Goal: Transaction & Acquisition: Purchase product/service

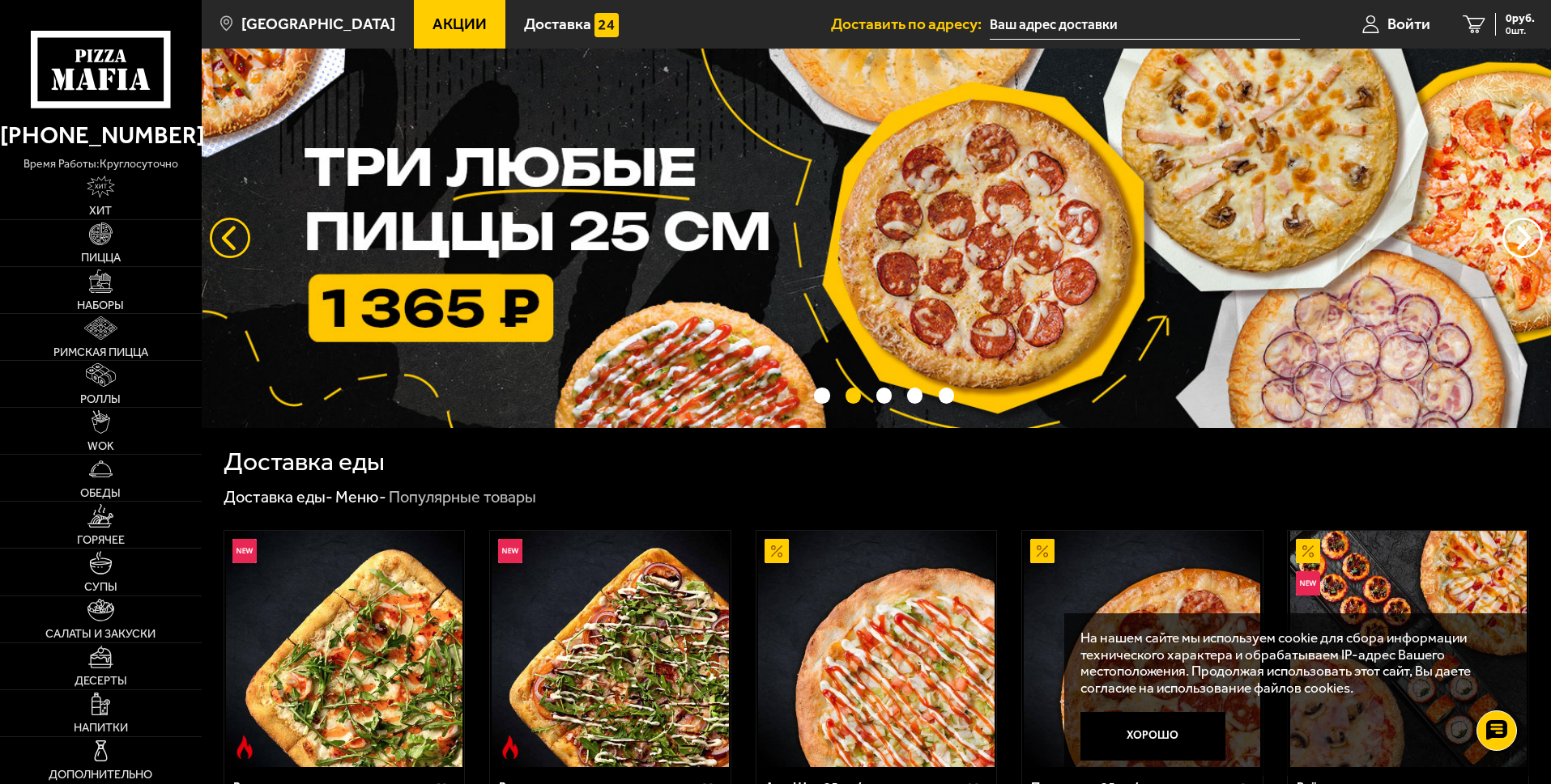
click at [224, 247] on button "следующий" at bounding box center [230, 238] width 41 height 41
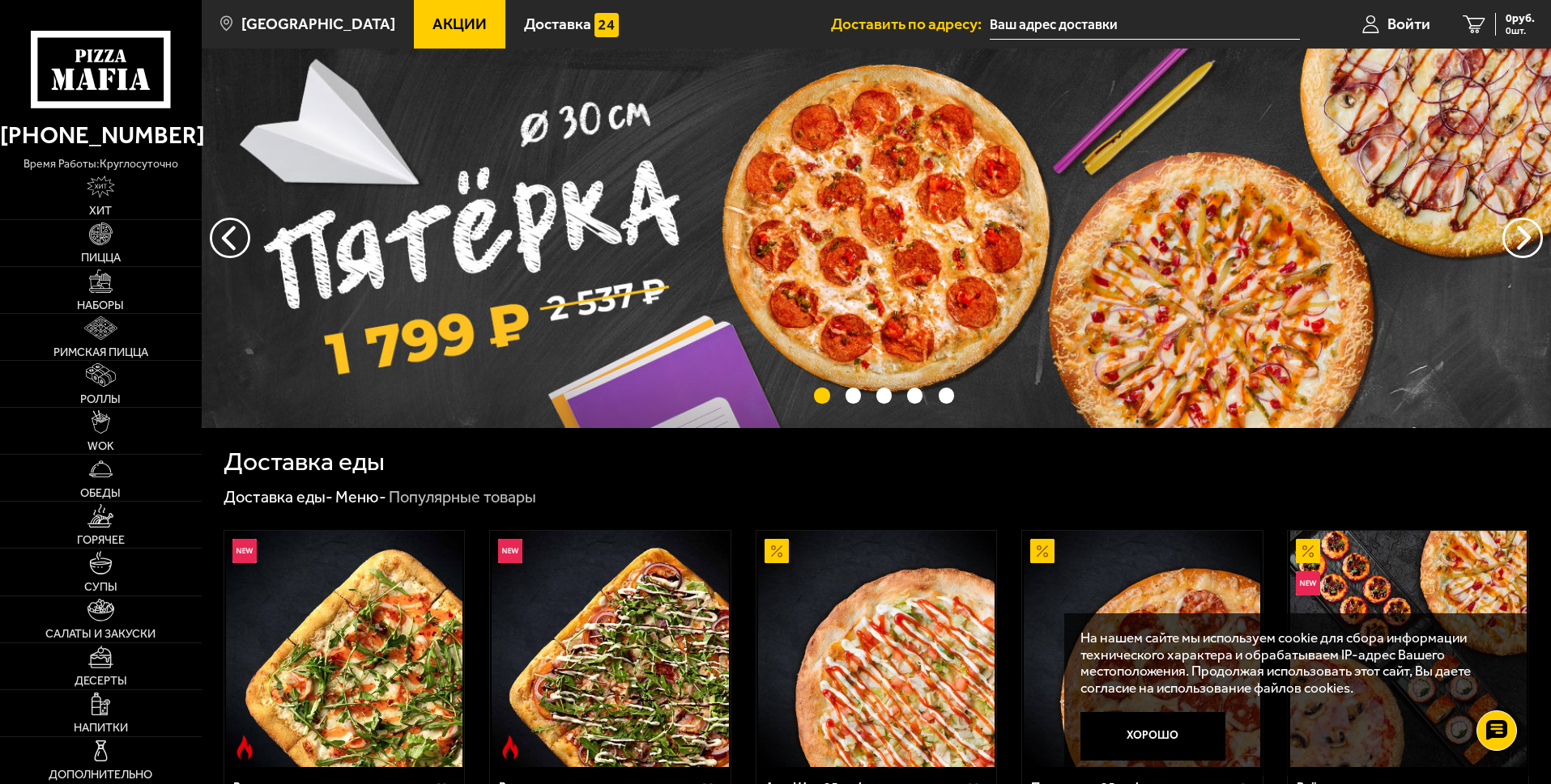
click at [432, 244] on img at bounding box center [875, 238] width 1349 height 380
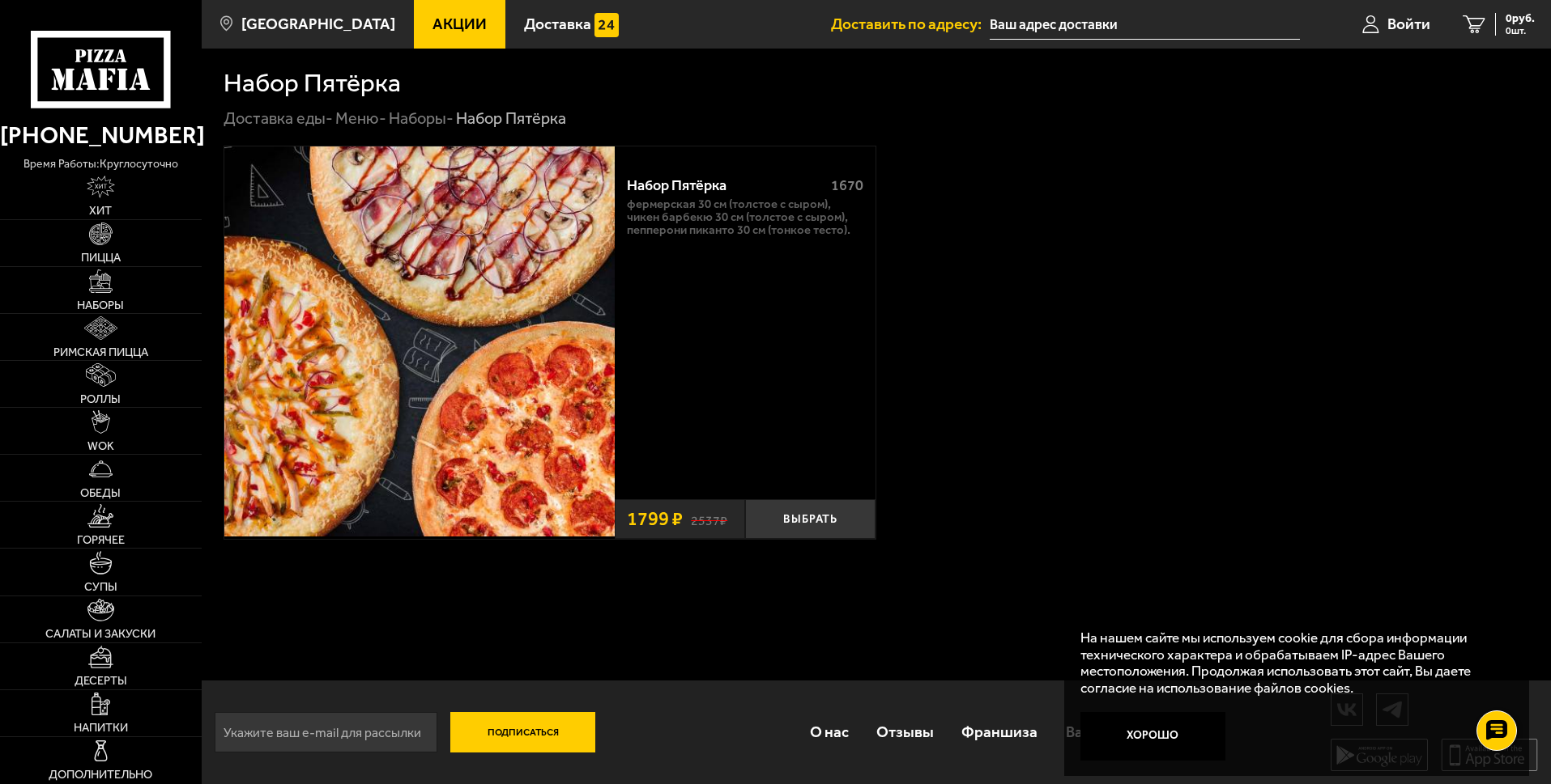
scroll to position [13, 0]
click at [832, 538] on button "Выбрать" at bounding box center [810, 518] width 130 height 40
click at [1046, 25] on input "text" at bounding box center [1125, 24] width 310 height 30
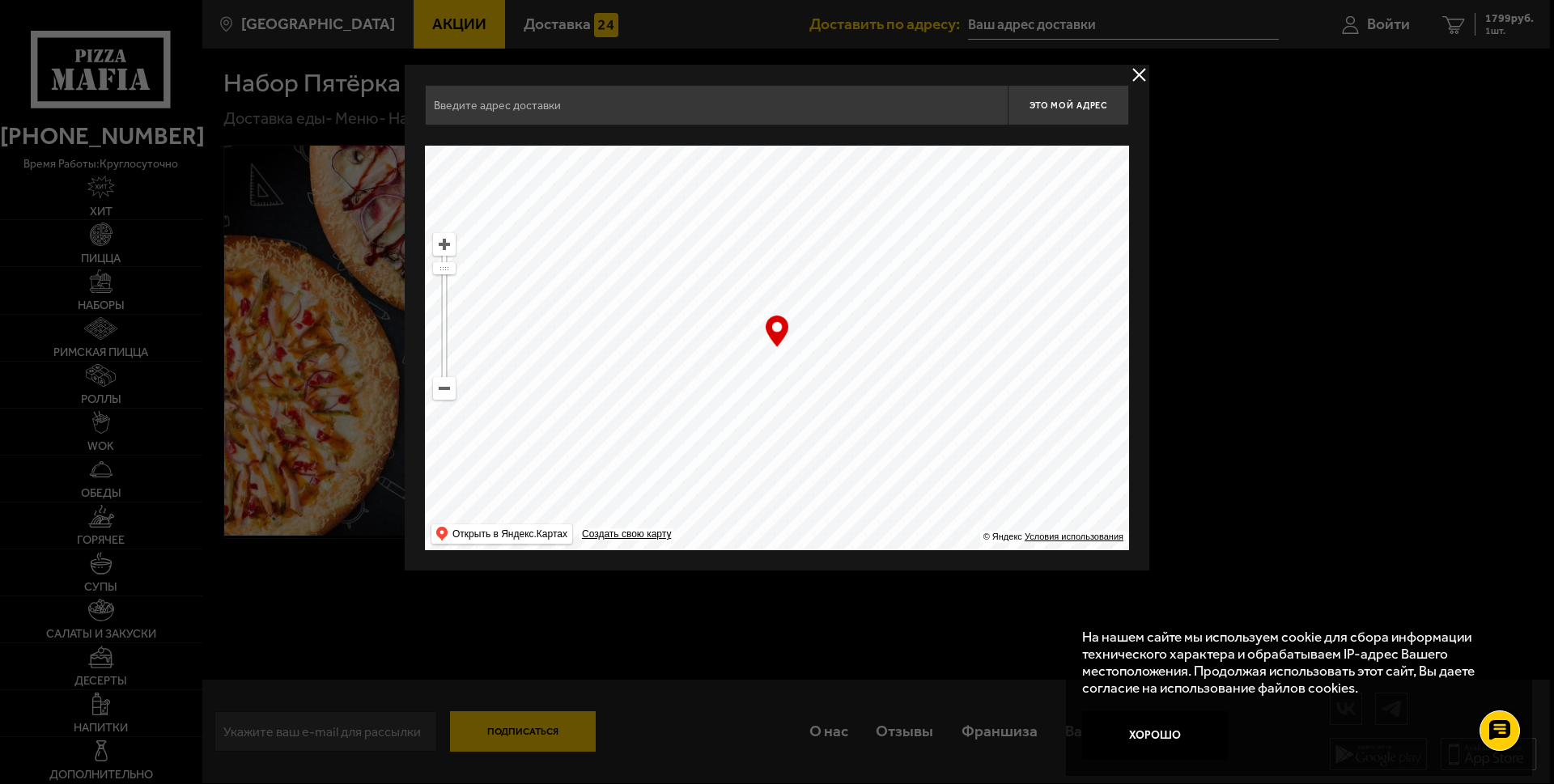
click at [560, 112] on input "text" at bounding box center [716, 105] width 583 height 41
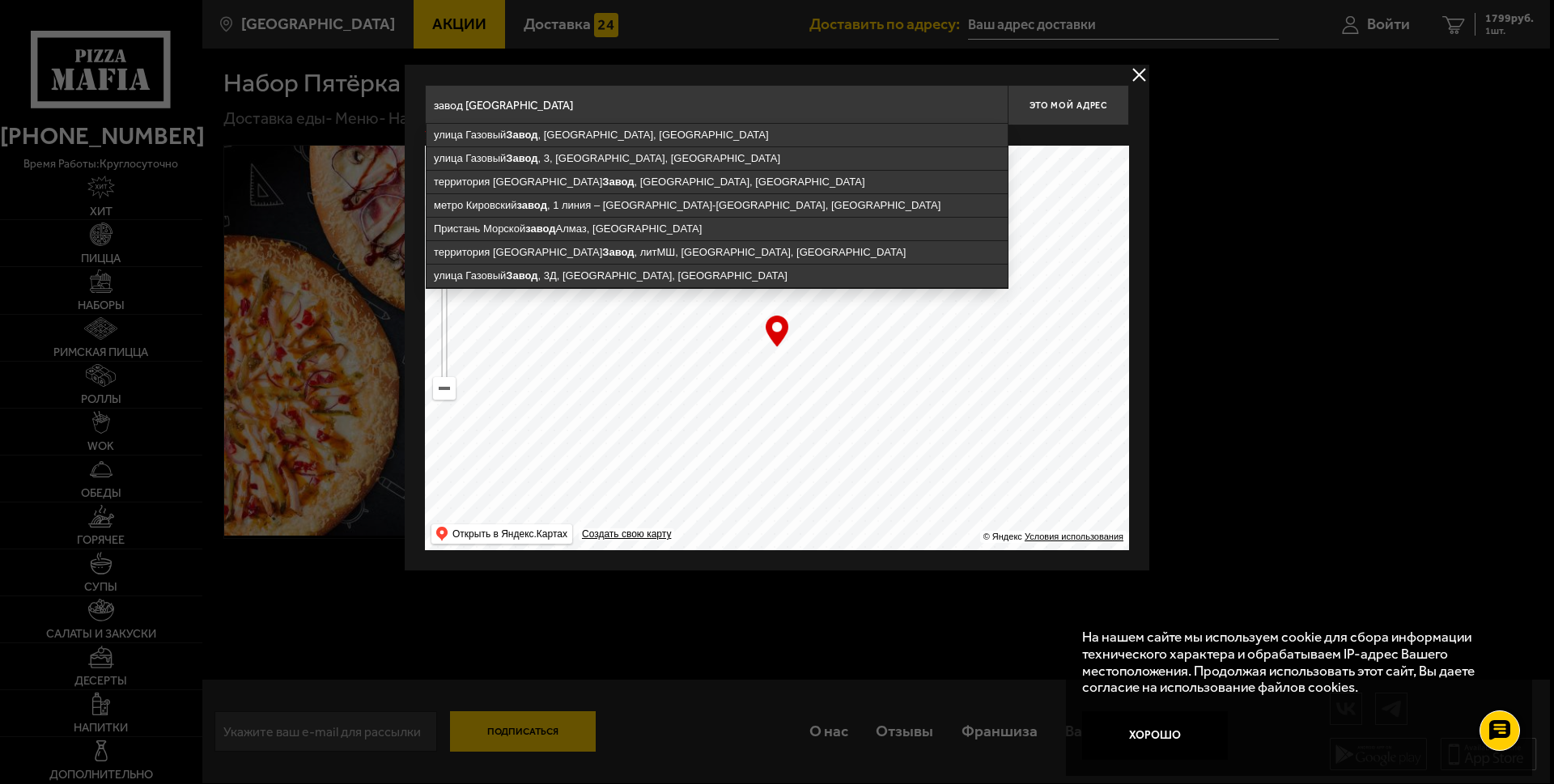
type input "завод санкт Петербург"
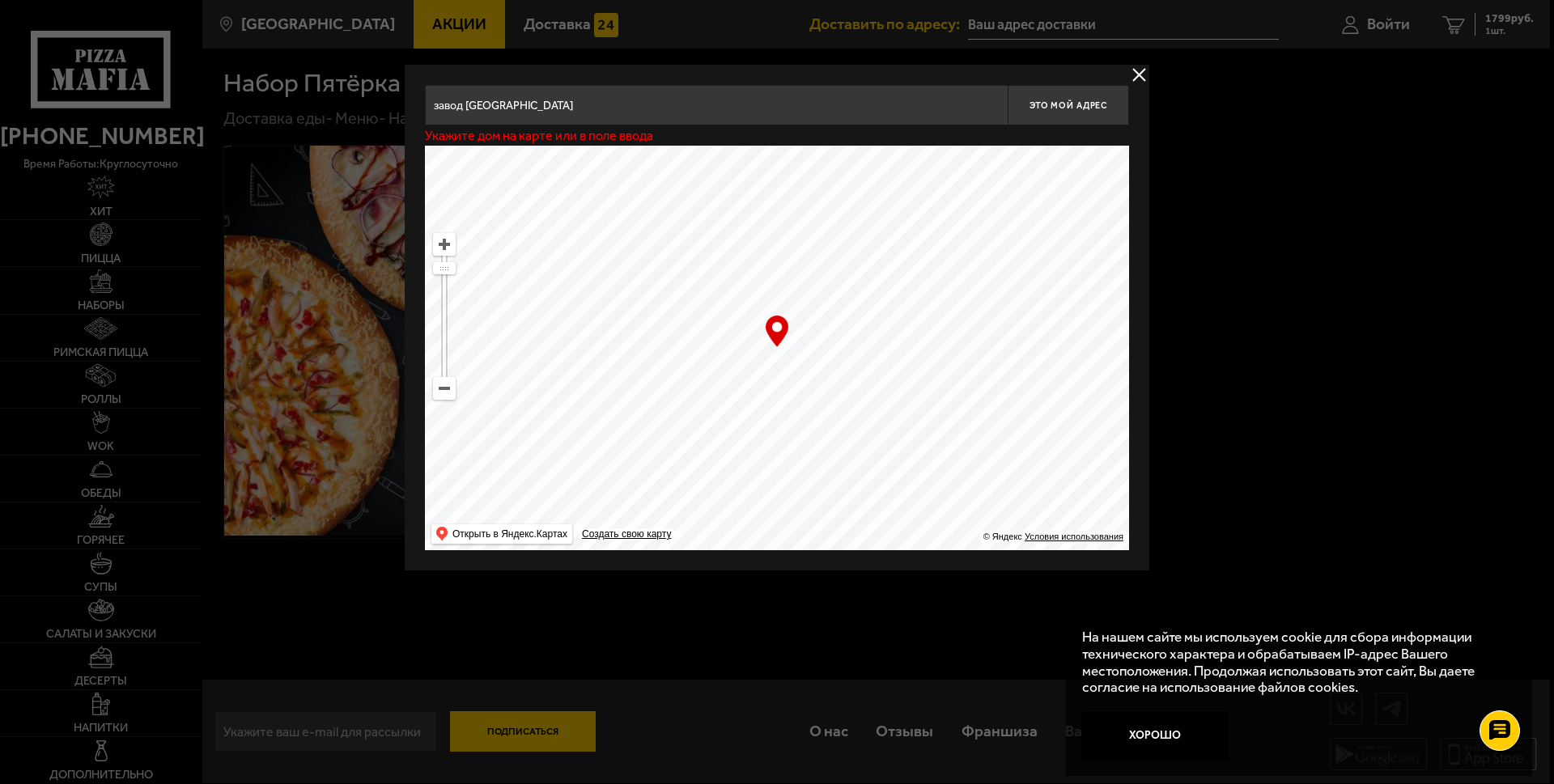
click at [1137, 78] on button "delivery type" at bounding box center [1139, 75] width 20 height 20
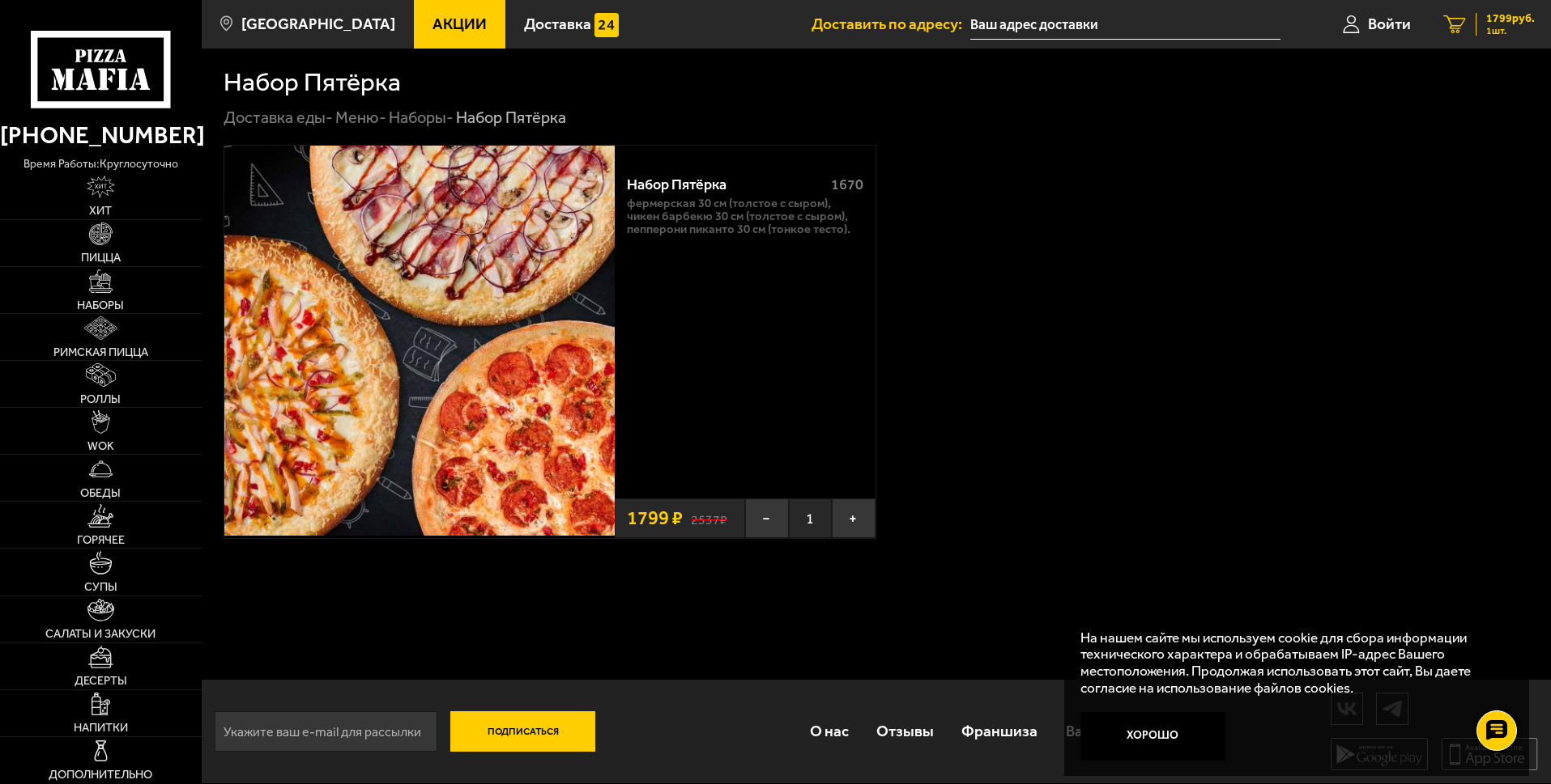
click at [1501, 21] on span "1799 руб." at bounding box center [1509, 18] width 48 height 11
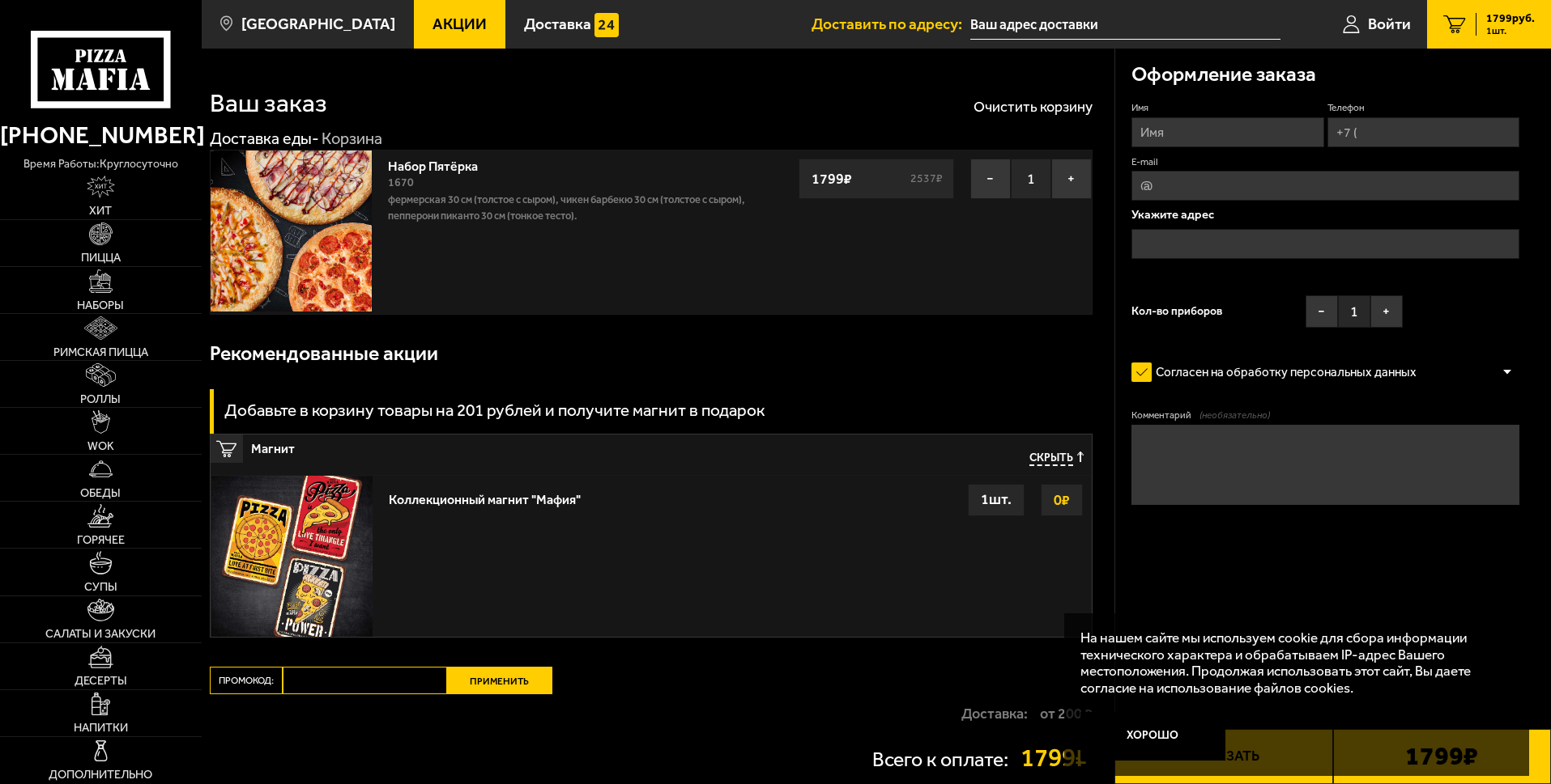
click at [326, 245] on img at bounding box center [292, 231] width 161 height 161
click at [464, 224] on p "Фермерская 30 см (толстое с сыром), Чикен Барбекю 30 см (толстое с сыром), Пепп…" at bounding box center [567, 208] width 359 height 32
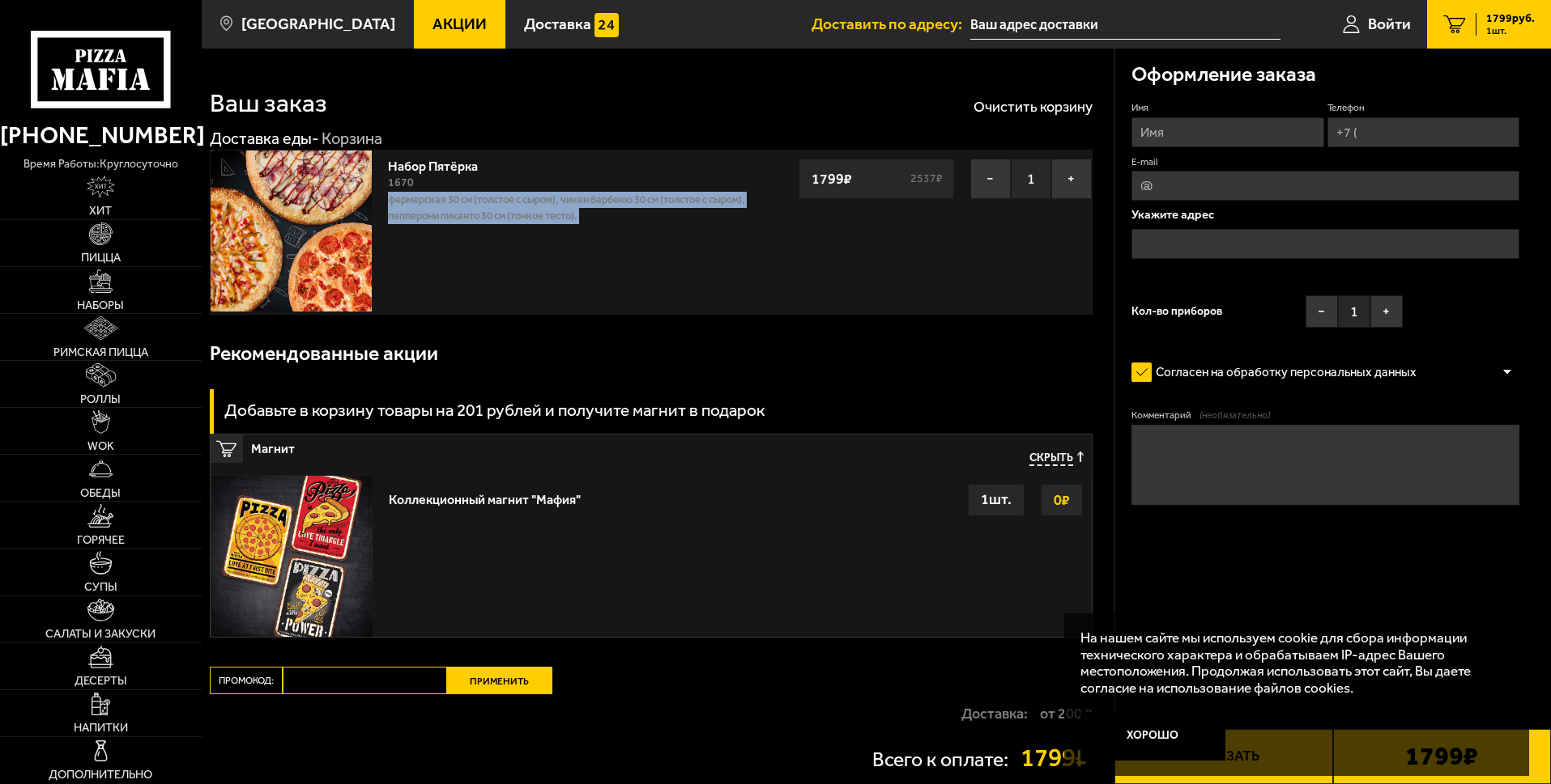
click at [464, 224] on p "Фермерская 30 см (толстое с сыром), Чикен Барбекю 30 см (толстое с сыром), Пепп…" at bounding box center [567, 208] width 359 height 32
click at [480, 27] on span "Акции" at bounding box center [460, 24] width 54 height 15
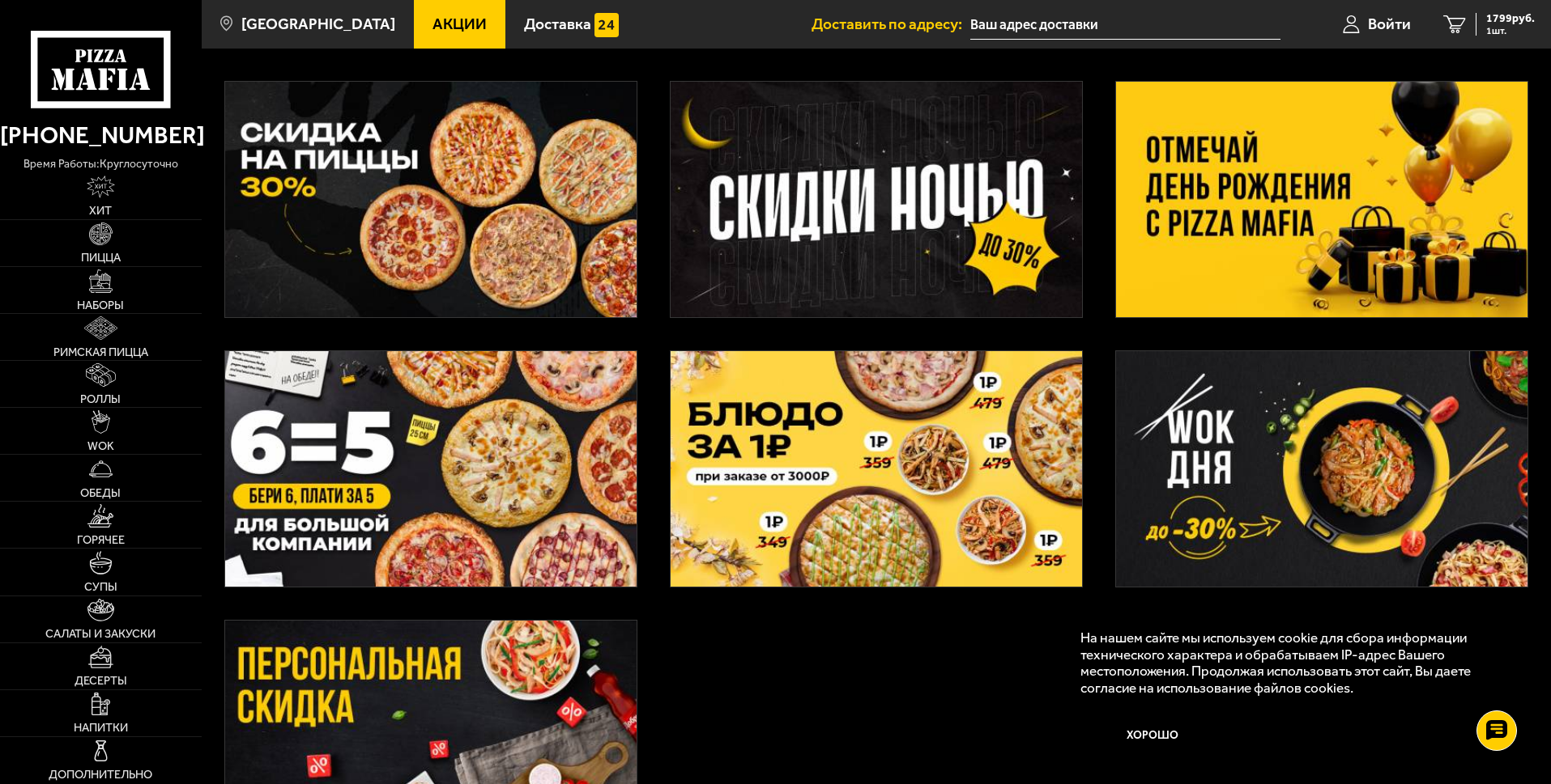
scroll to position [353, 0]
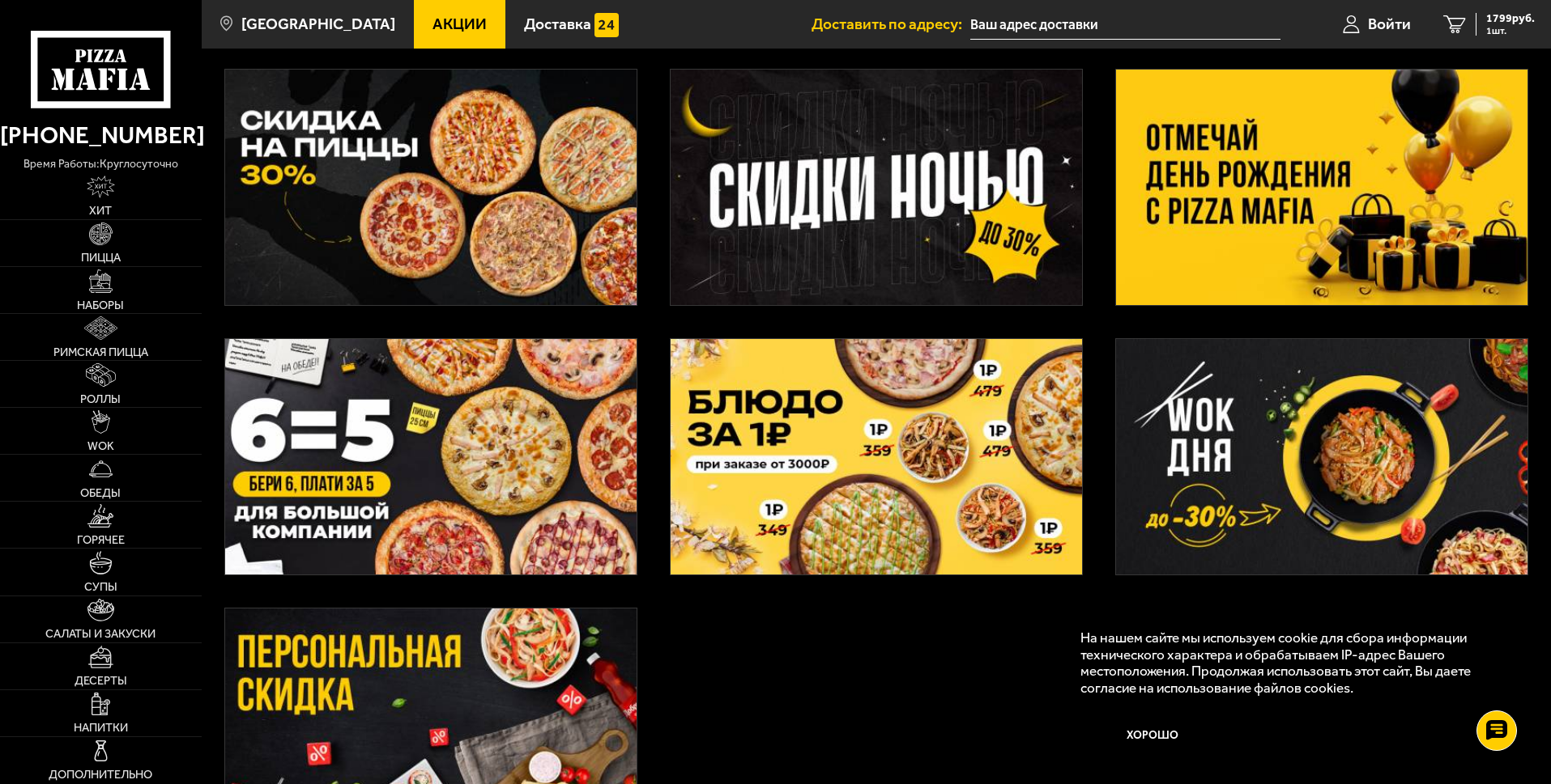
click at [410, 429] on img at bounding box center [431, 456] width 411 height 235
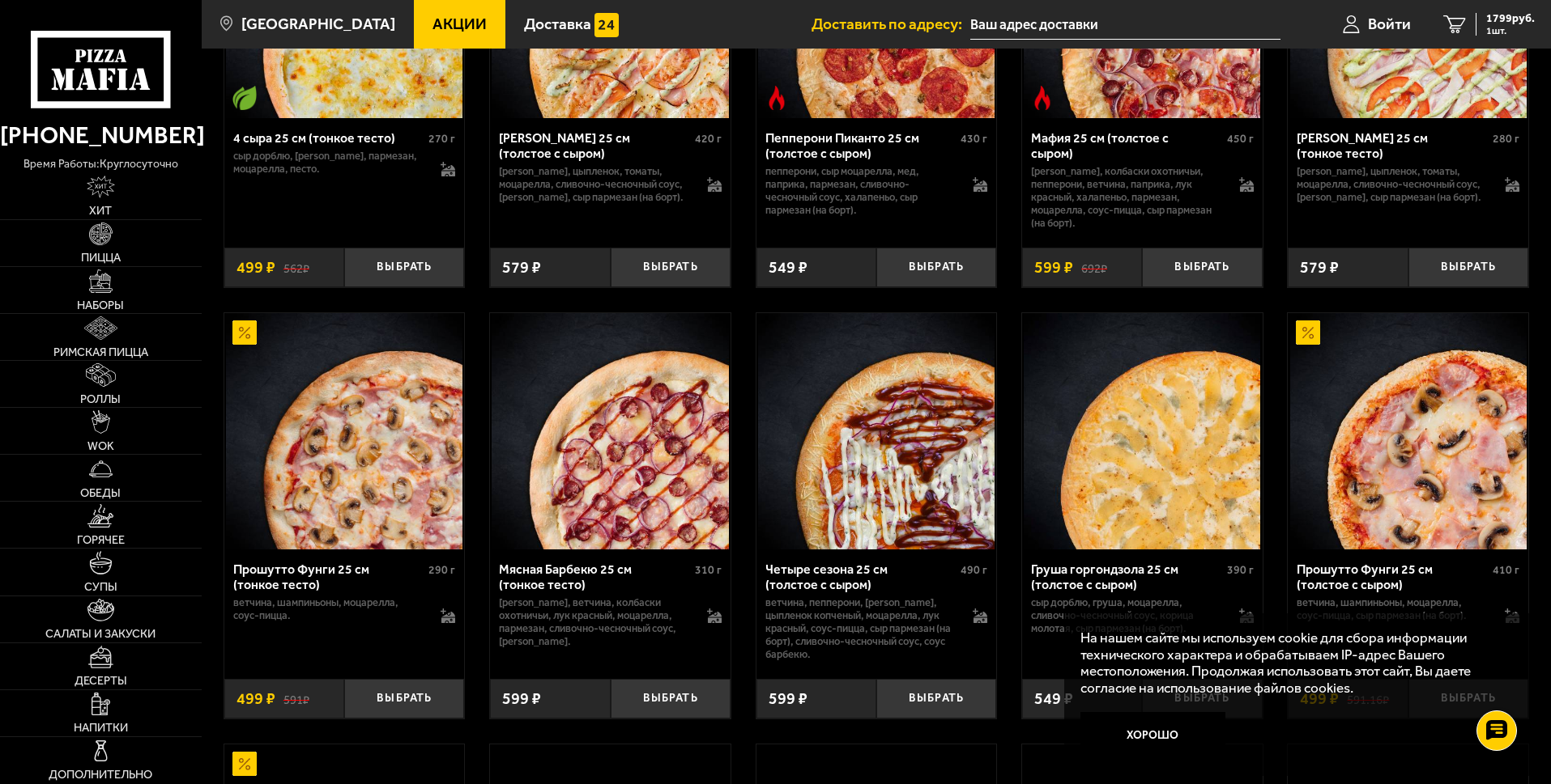
scroll to position [2588, 0]
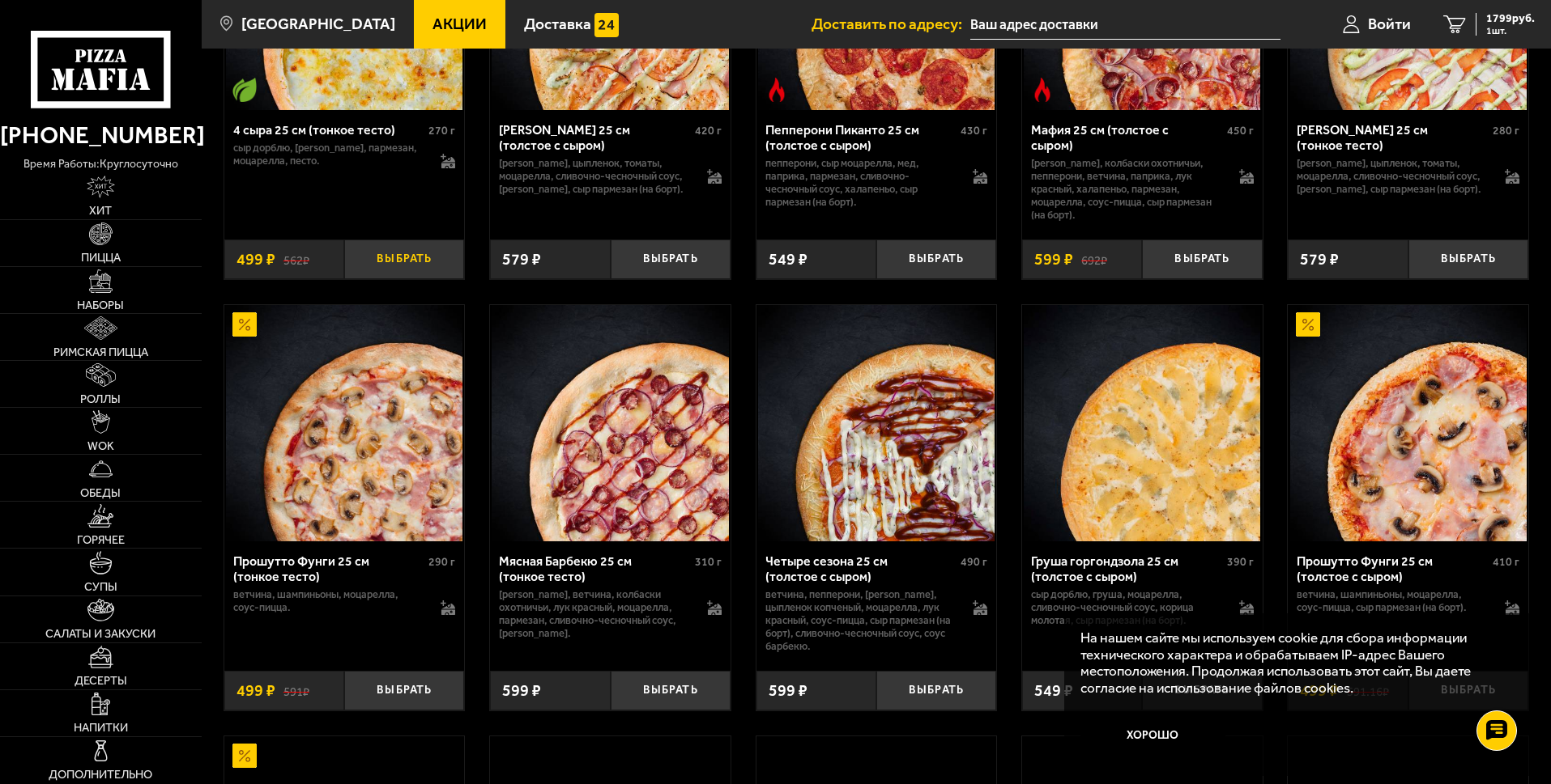
click at [393, 279] on button "Выбрать" at bounding box center [404, 259] width 120 height 40
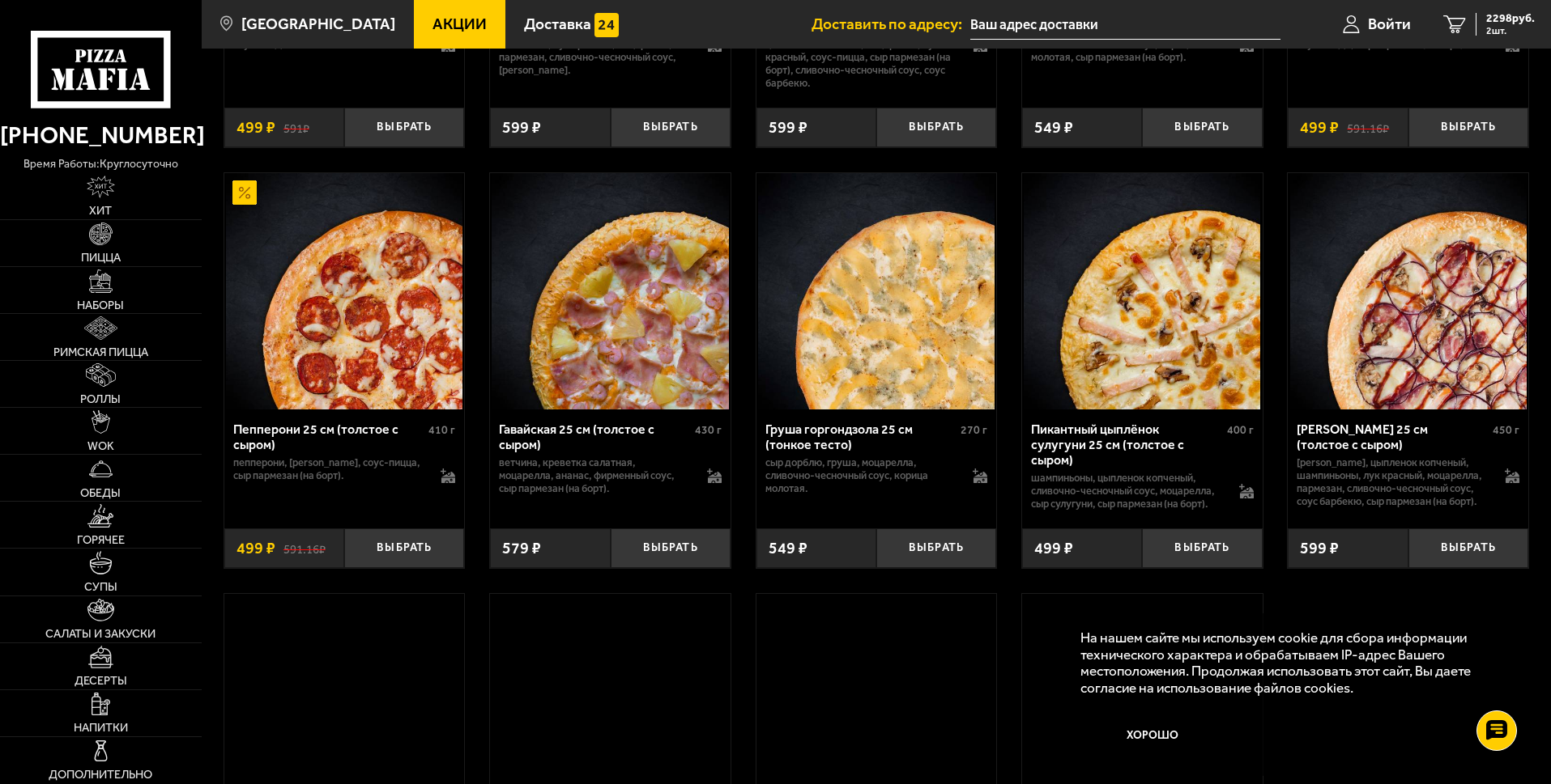
scroll to position [3176, 0]
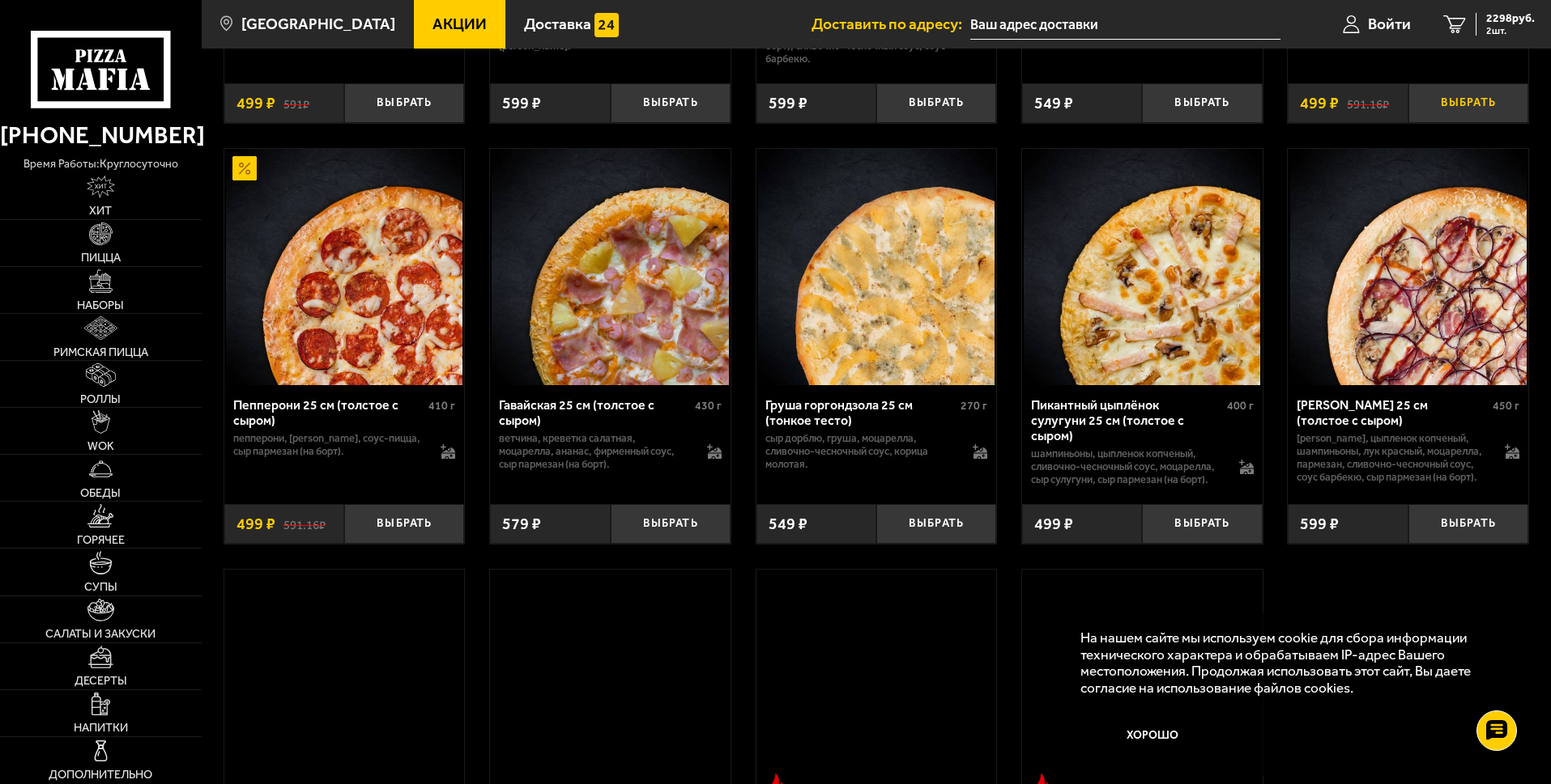
click at [1489, 123] on button "Выбрать" at bounding box center [1468, 103] width 120 height 40
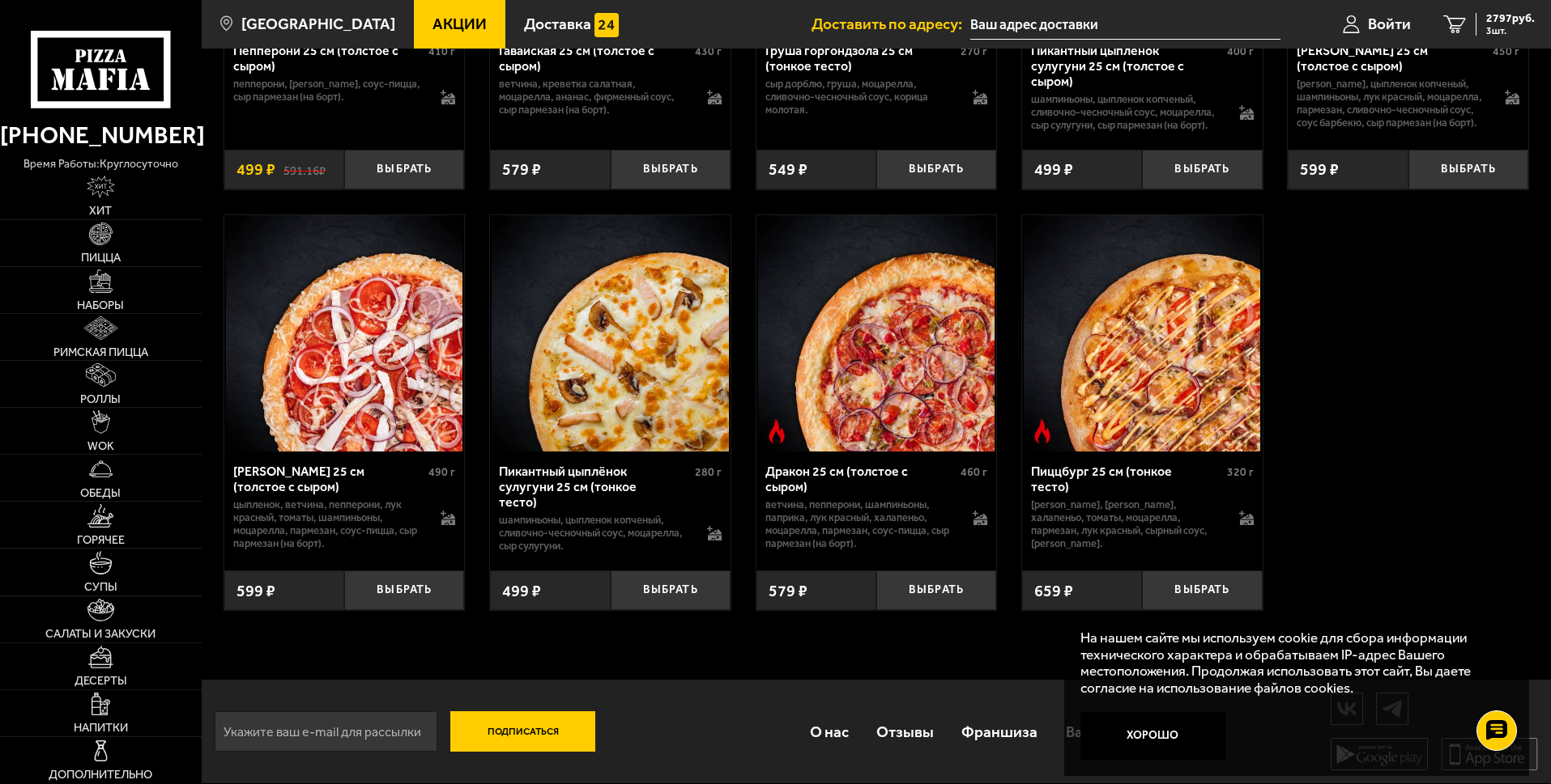
scroll to position [3883, 0]
click at [683, 601] on button "Выбрать" at bounding box center [670, 590] width 120 height 40
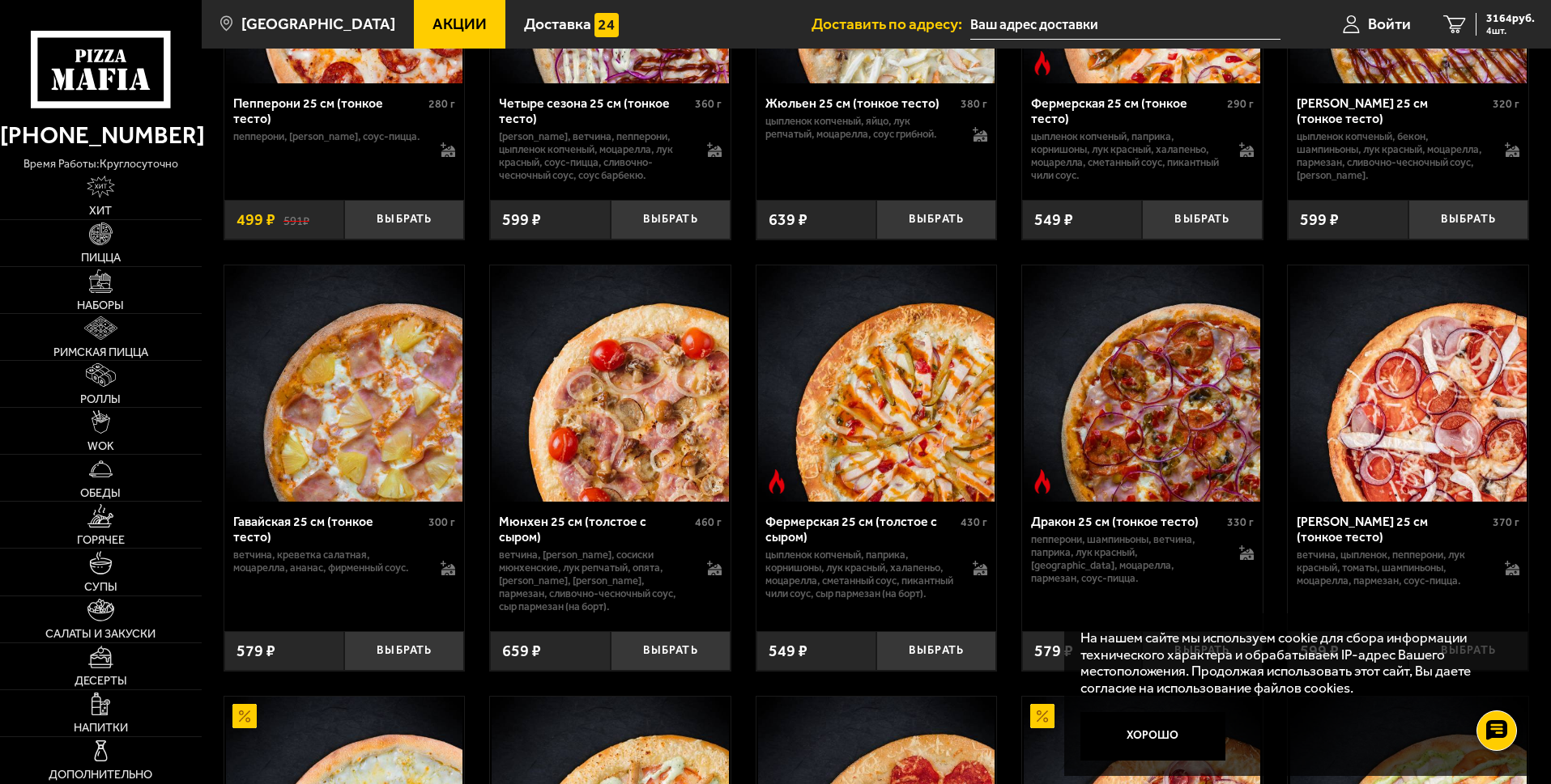
scroll to position [1764, 0]
click at [414, 240] on button "Выбрать" at bounding box center [404, 220] width 120 height 40
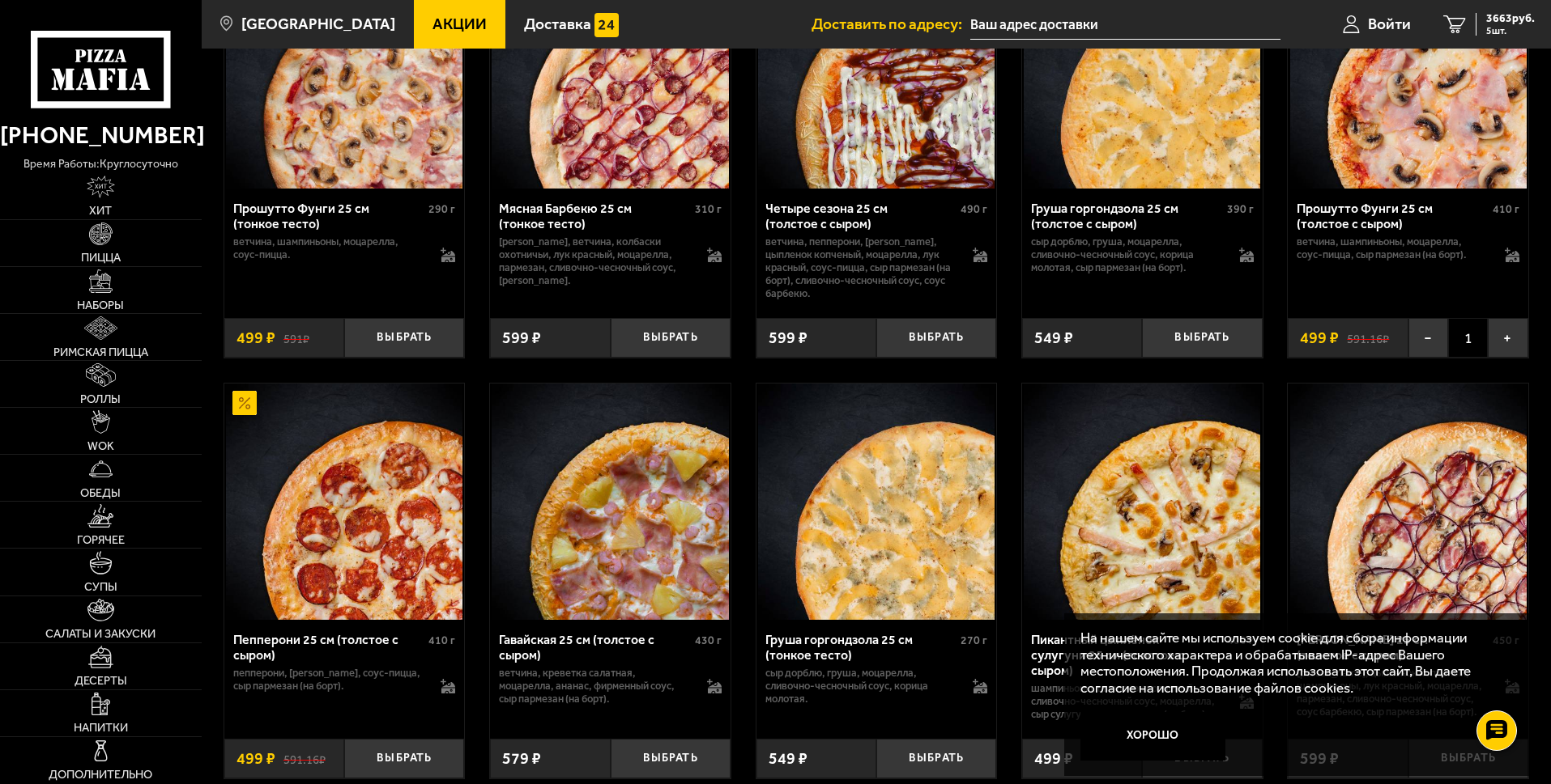
scroll to position [3059, 0]
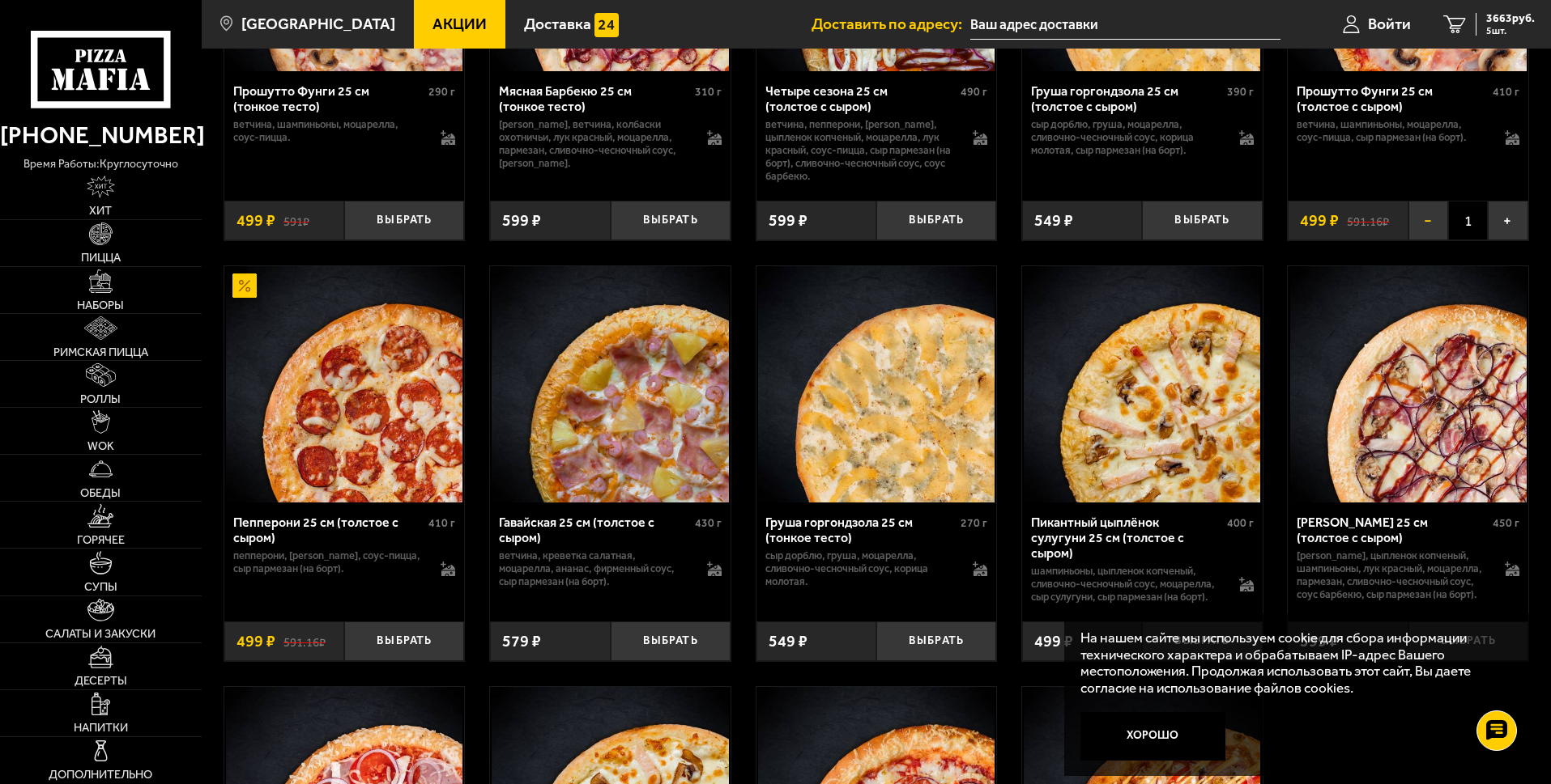
click at [1433, 240] on button "−" at bounding box center [1428, 220] width 40 height 40
click at [411, 240] on button "Выбрать" at bounding box center [404, 220] width 120 height 40
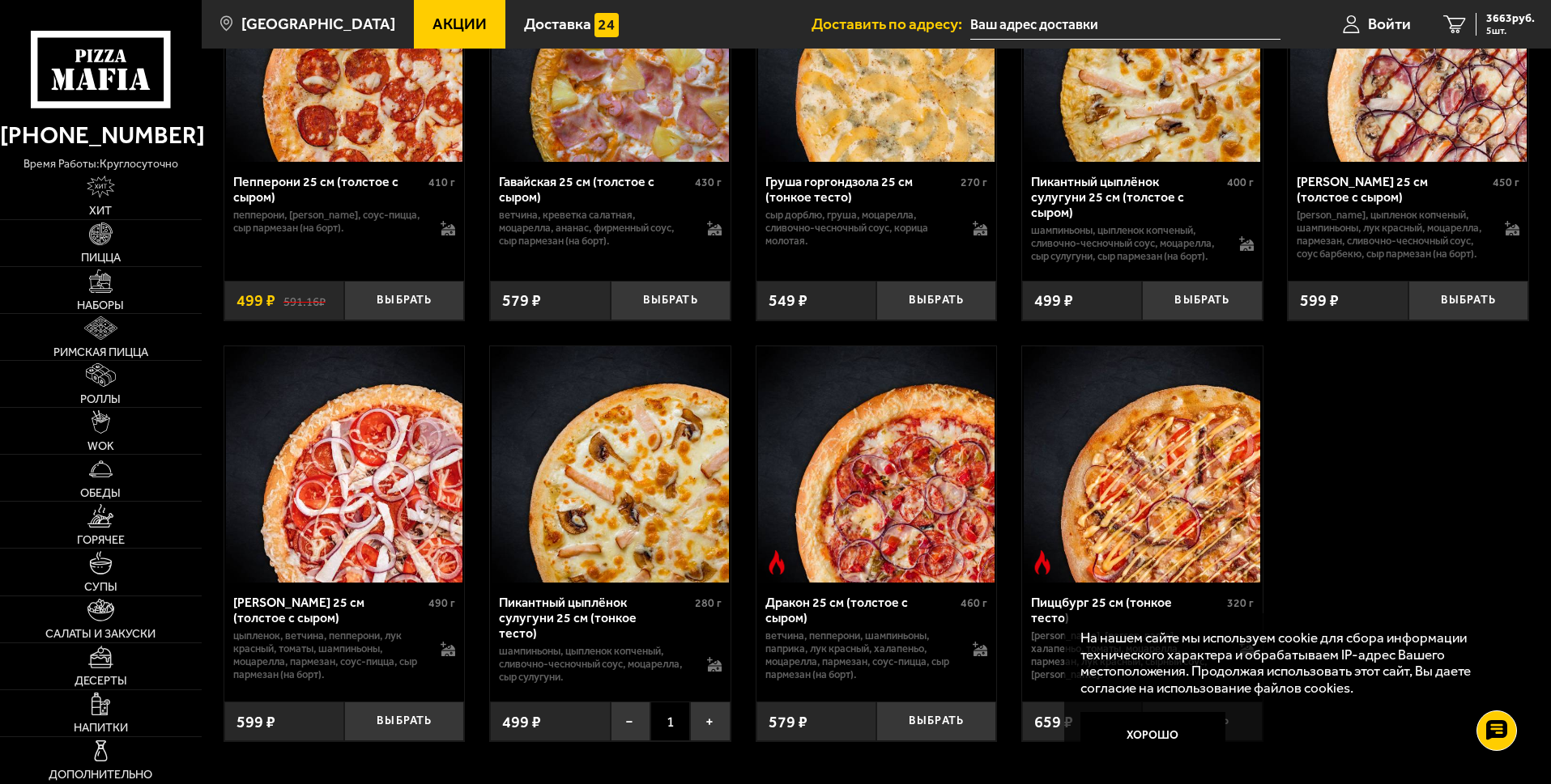
scroll to position [3411, 0]
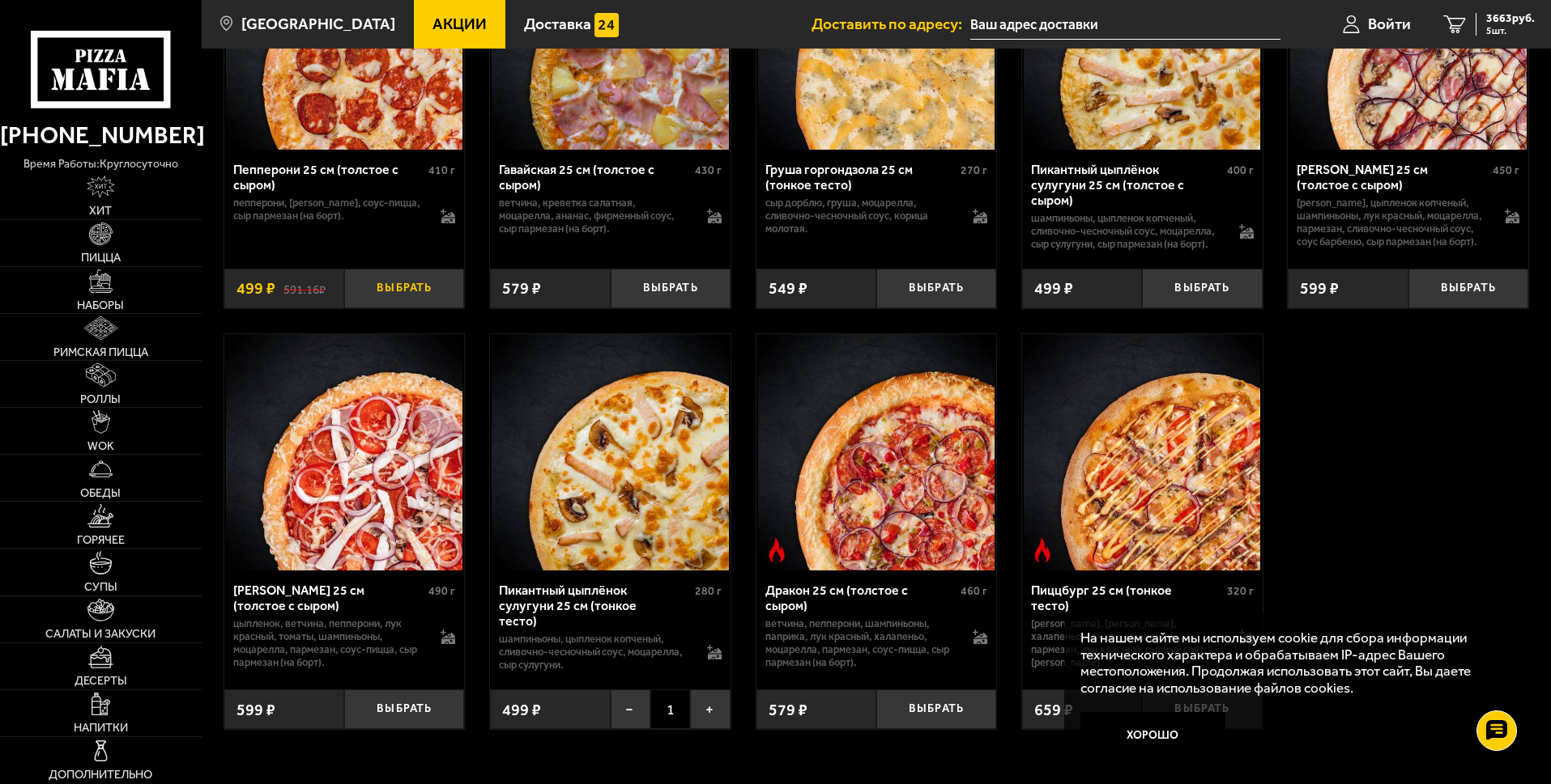
click at [420, 308] on button "Выбрать" at bounding box center [404, 288] width 120 height 40
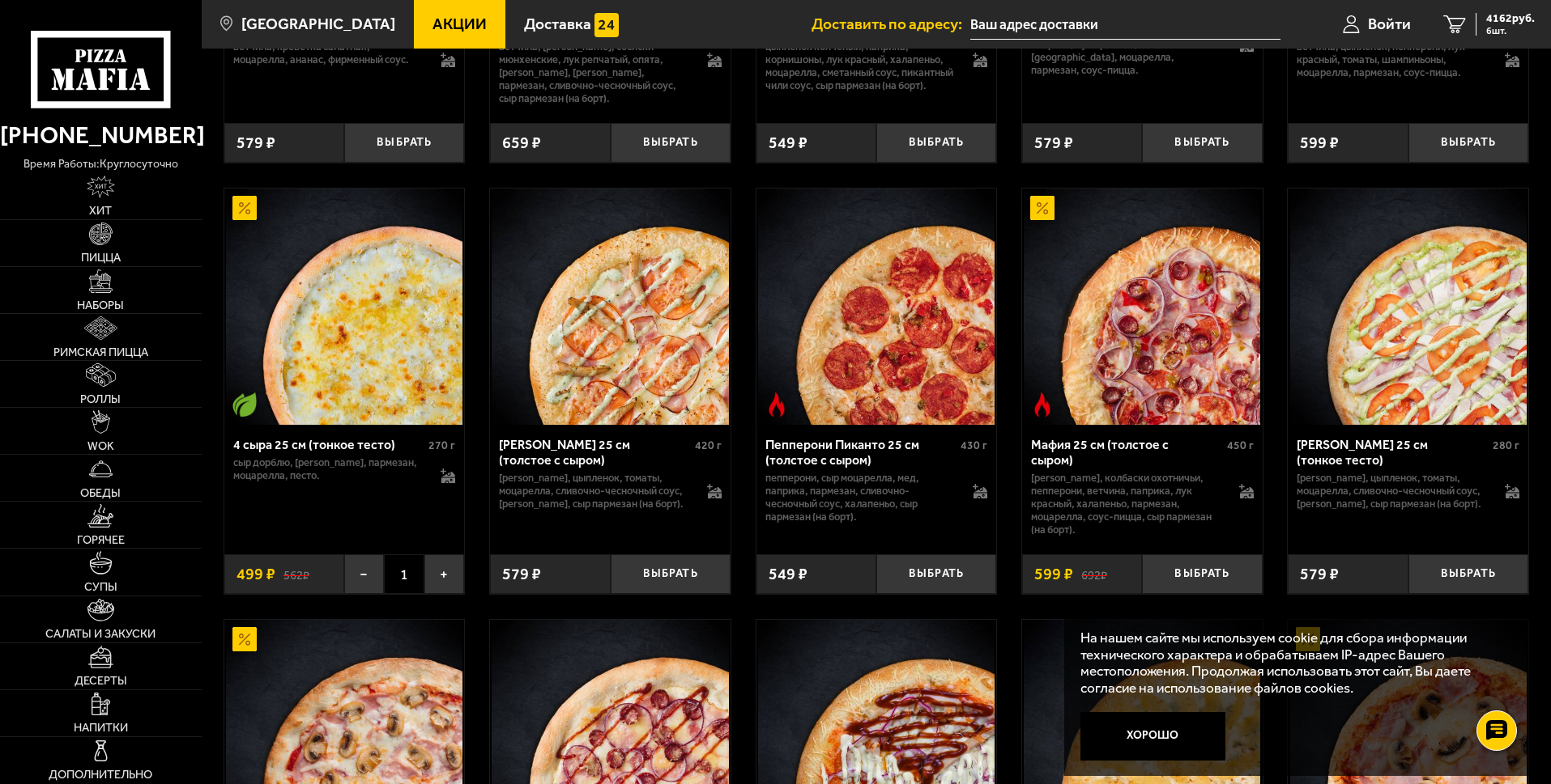
scroll to position [2261, 0]
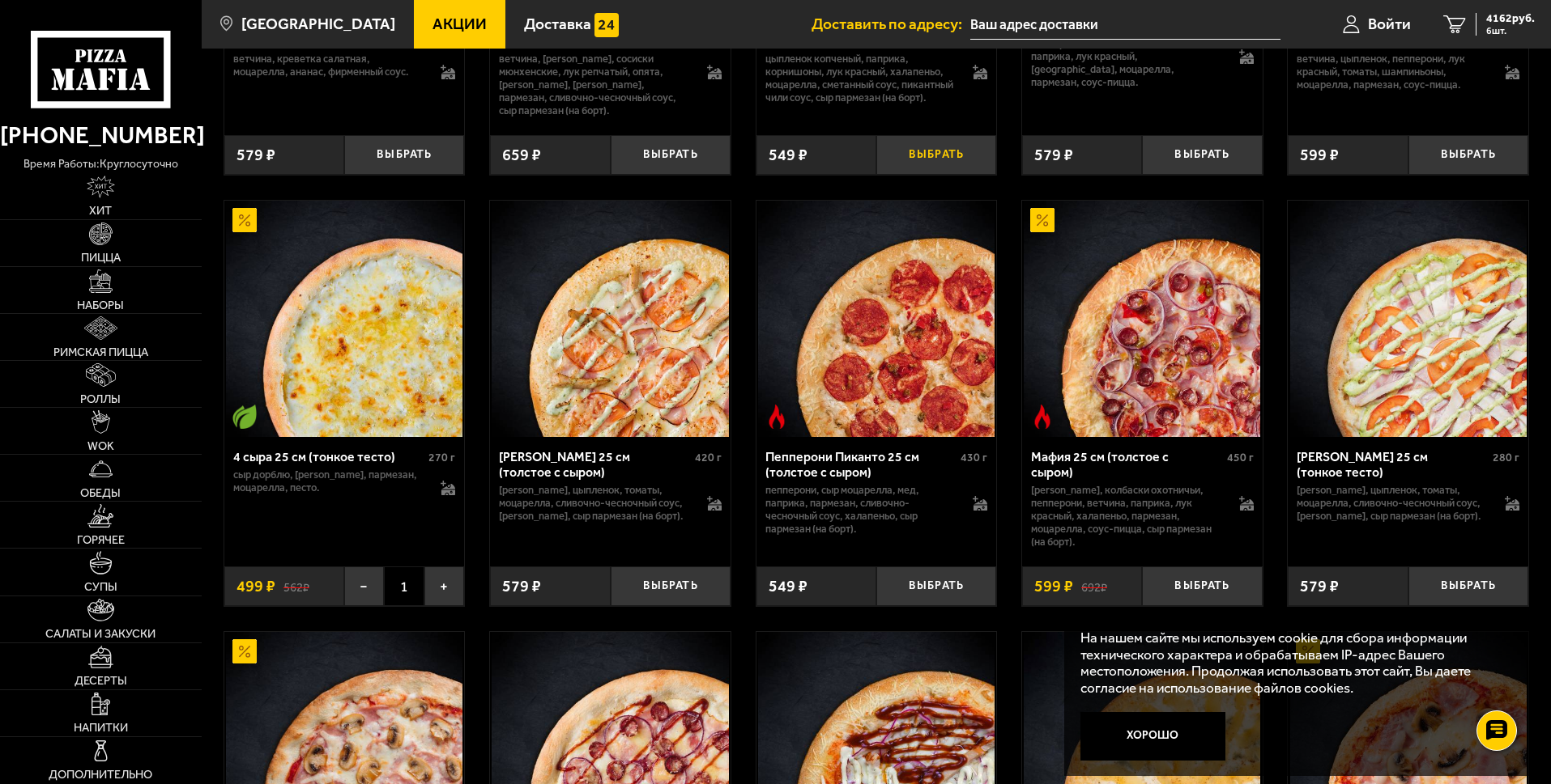
click at [925, 175] on button "Выбрать" at bounding box center [936, 155] width 120 height 40
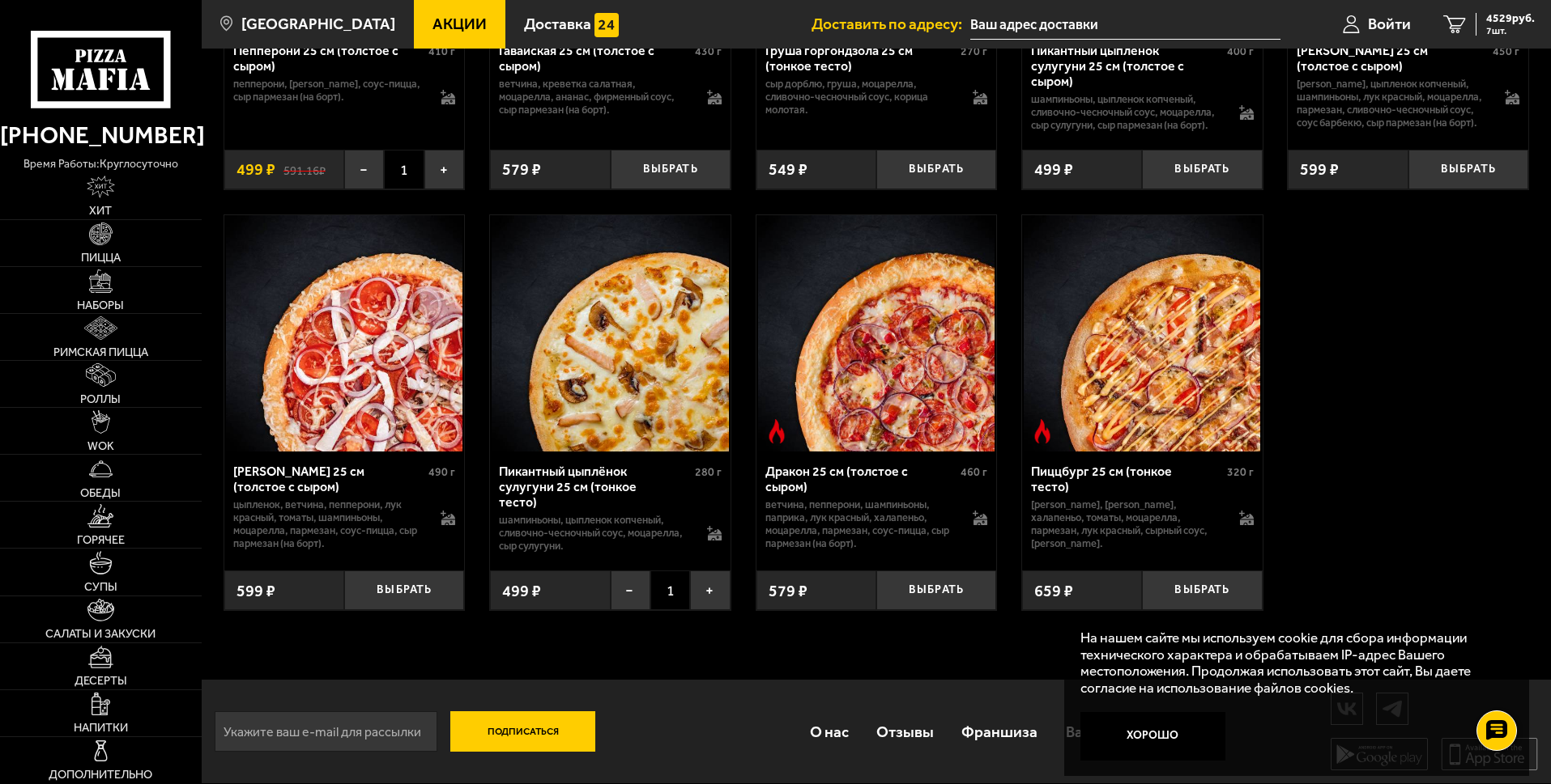
scroll to position [3908, 0]
click at [1175, 730] on button "Хорошо" at bounding box center [1153, 736] width 146 height 48
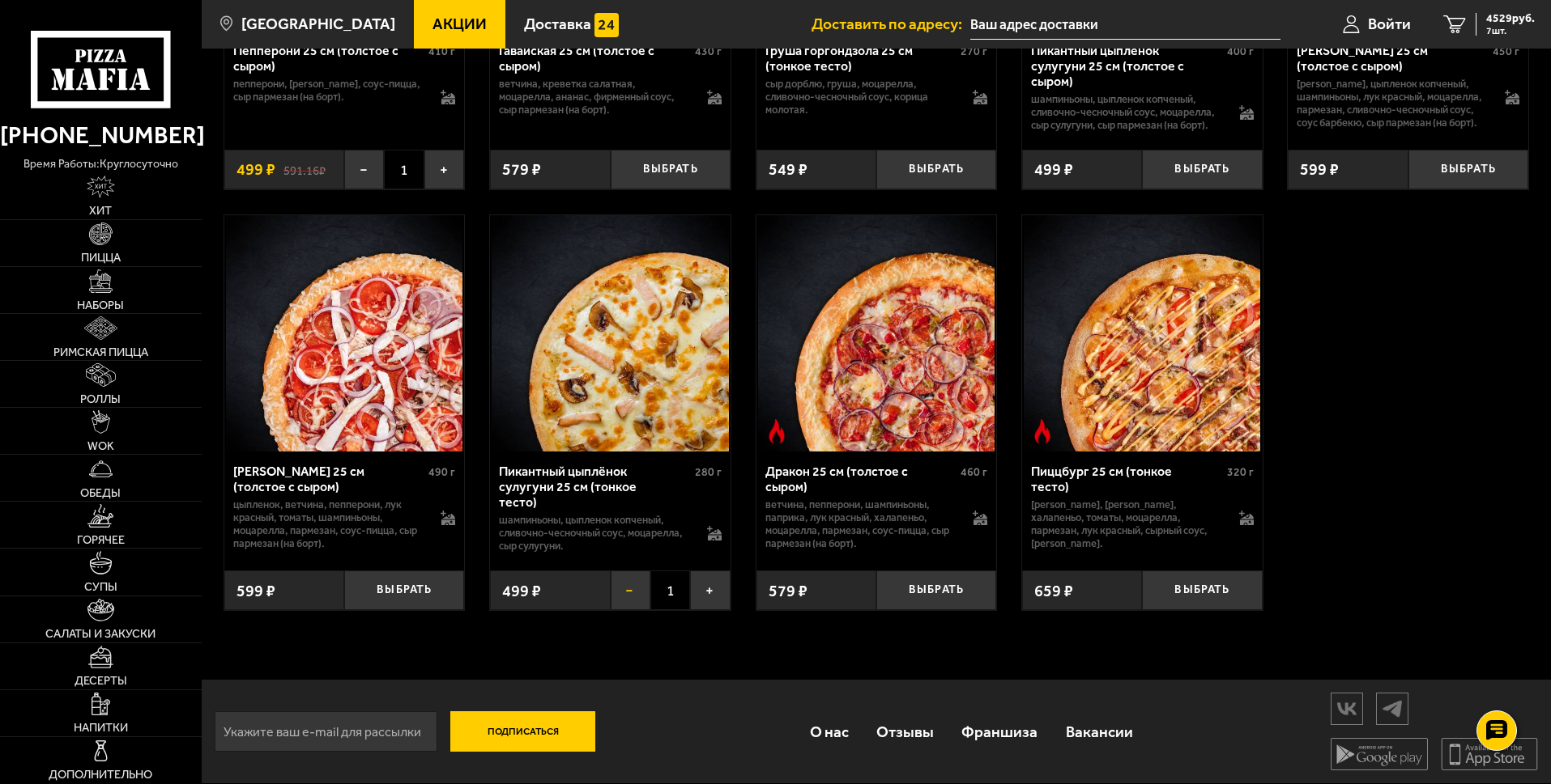
click at [631, 584] on button "−" at bounding box center [630, 590] width 40 height 40
click at [1486, 19] on span "4212 руб." at bounding box center [1509, 18] width 48 height 11
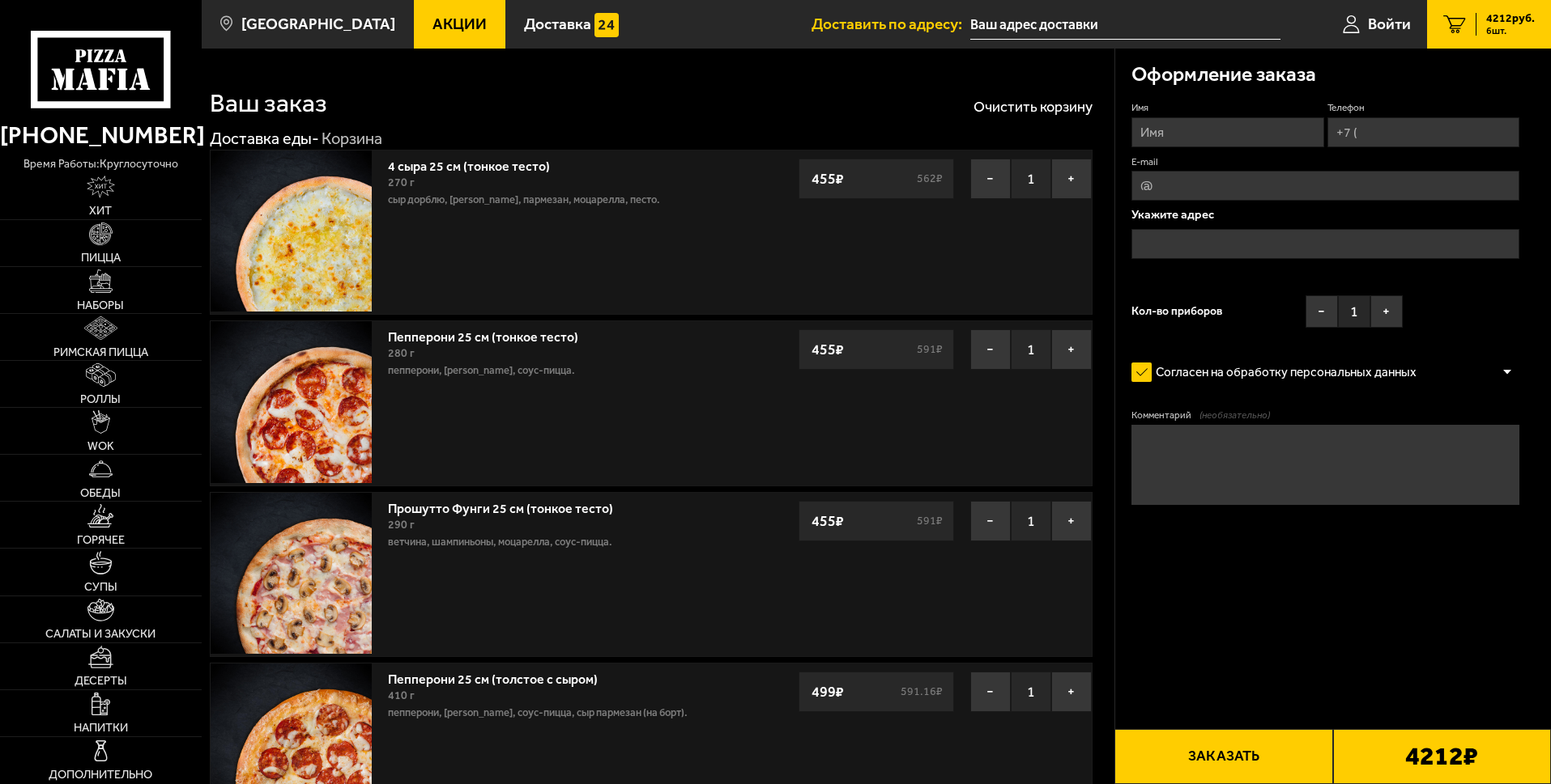
click at [506, 21] on link "Акции" at bounding box center [460, 24] width 92 height 48
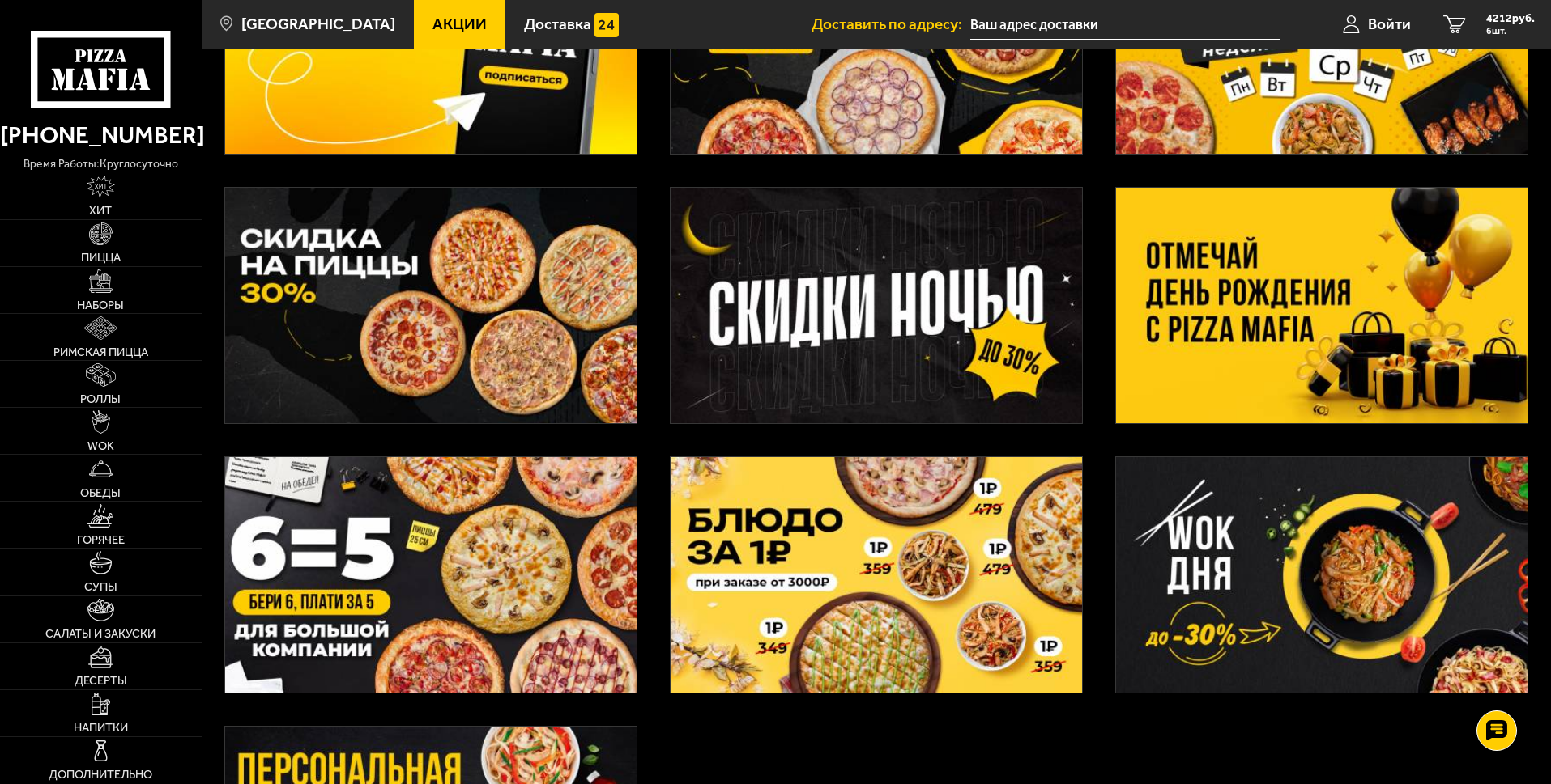
scroll to position [235, 0]
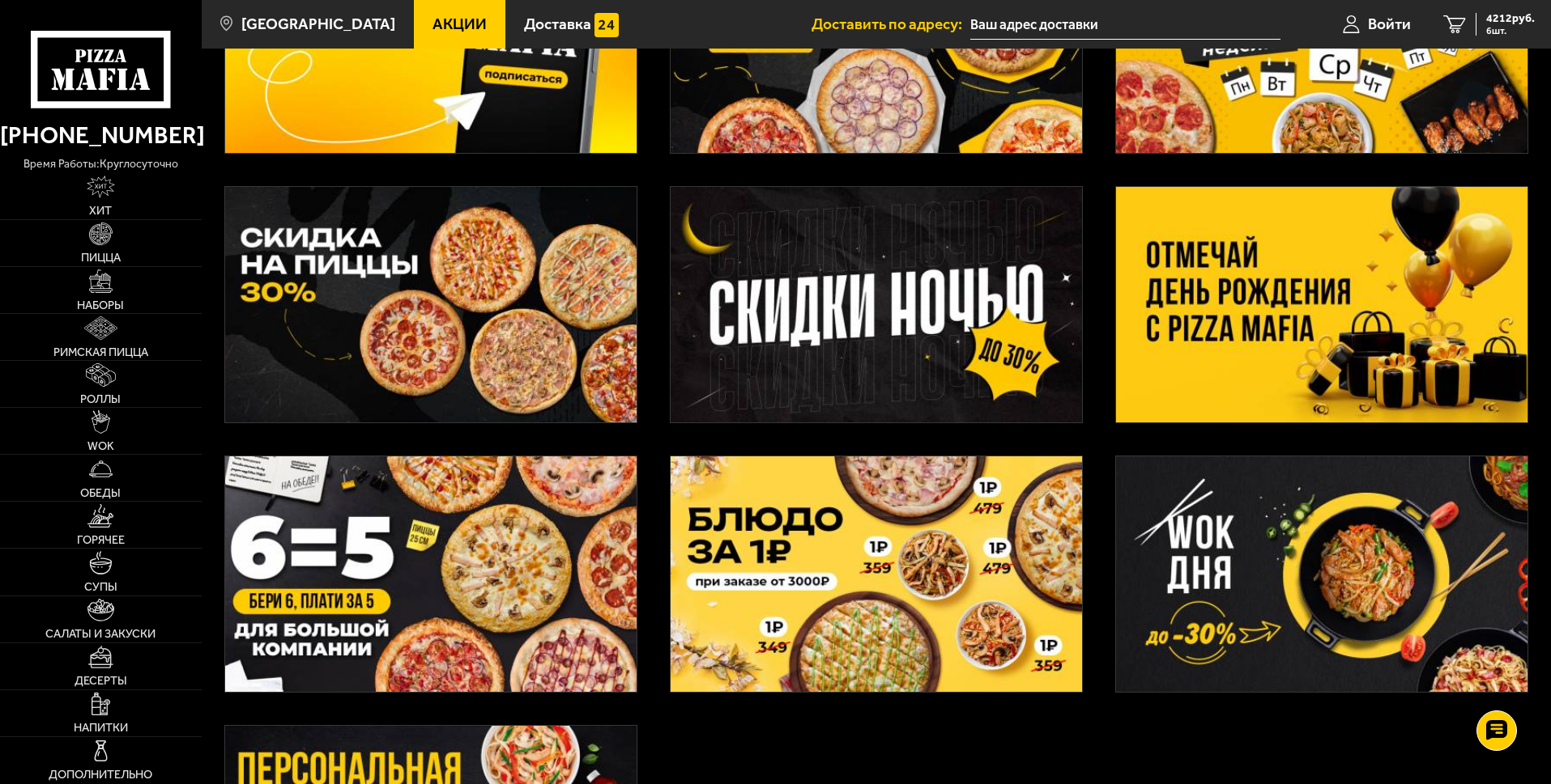
click at [501, 380] on img at bounding box center [431, 304] width 411 height 235
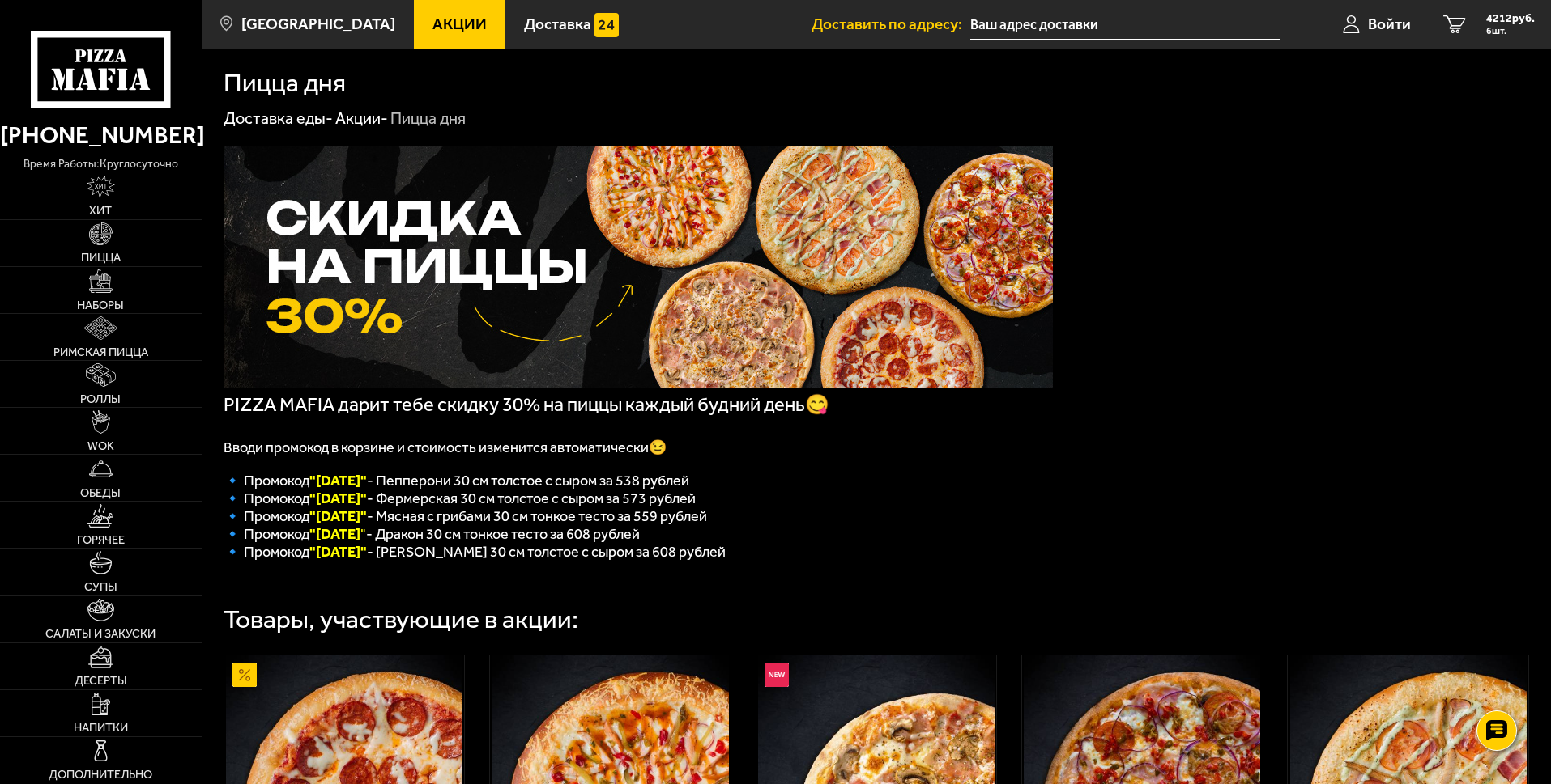
click at [472, 20] on span "Акции" at bounding box center [460, 24] width 54 height 15
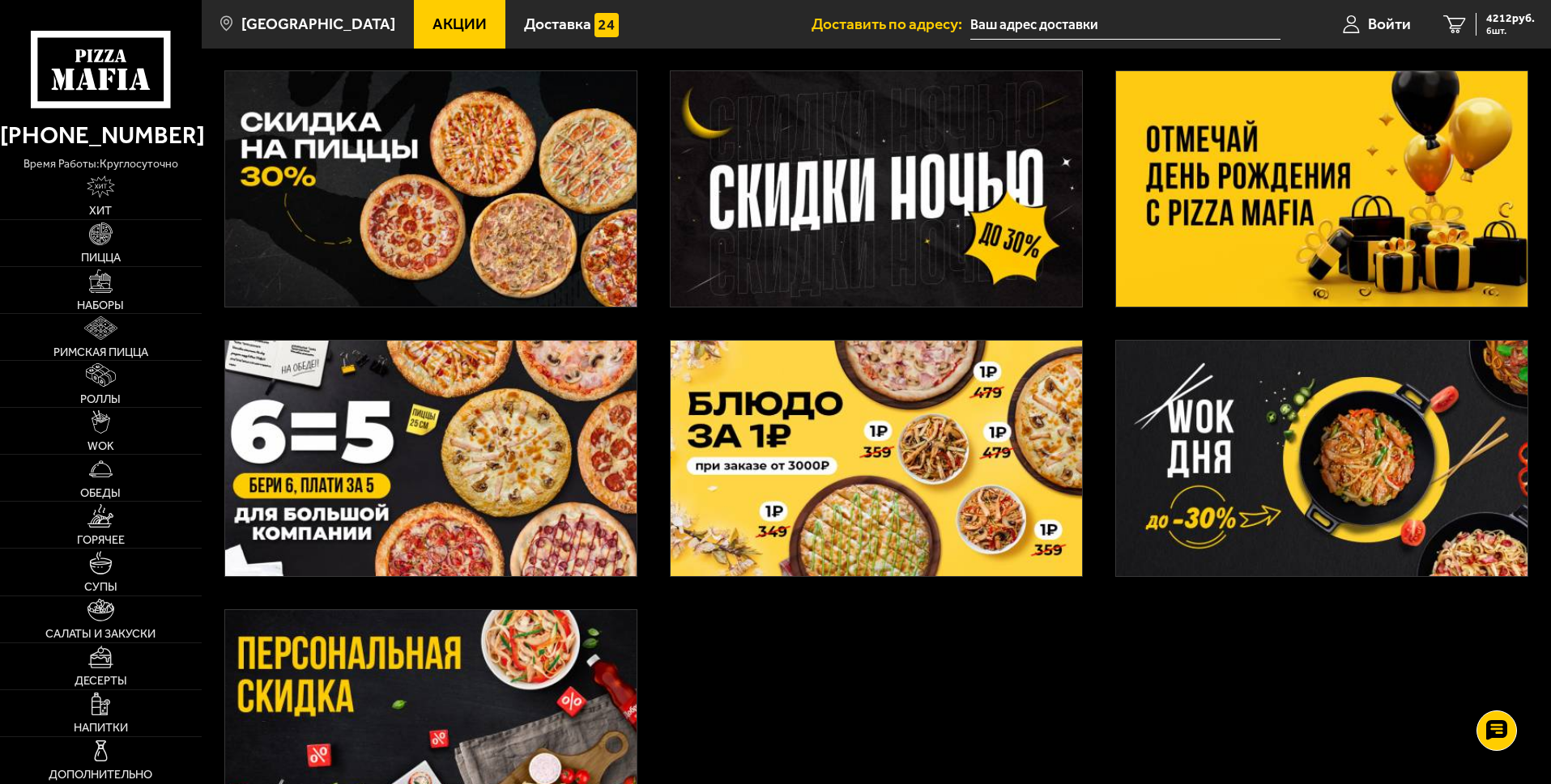
scroll to position [353, 0]
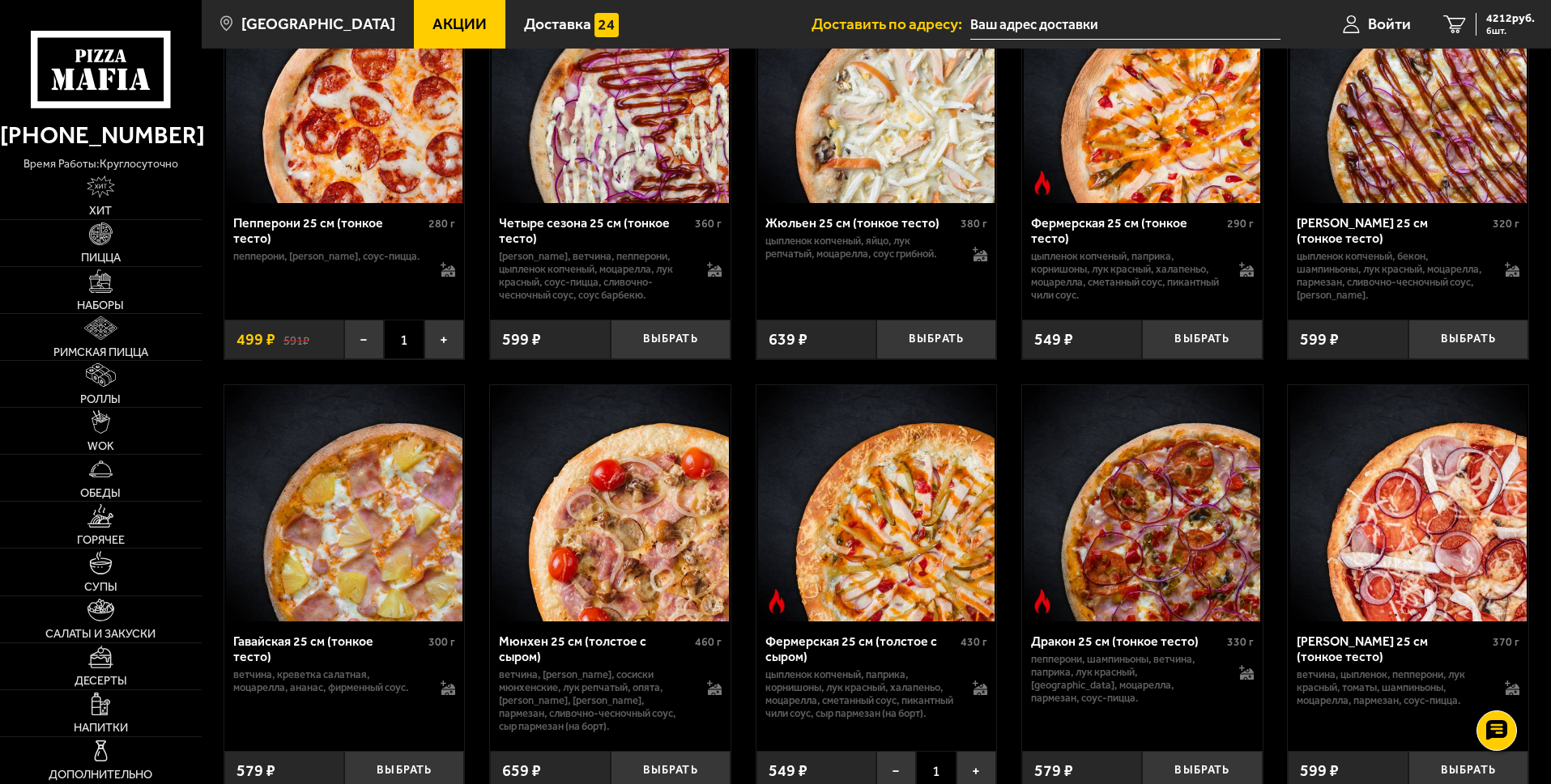
scroll to position [1647, 0]
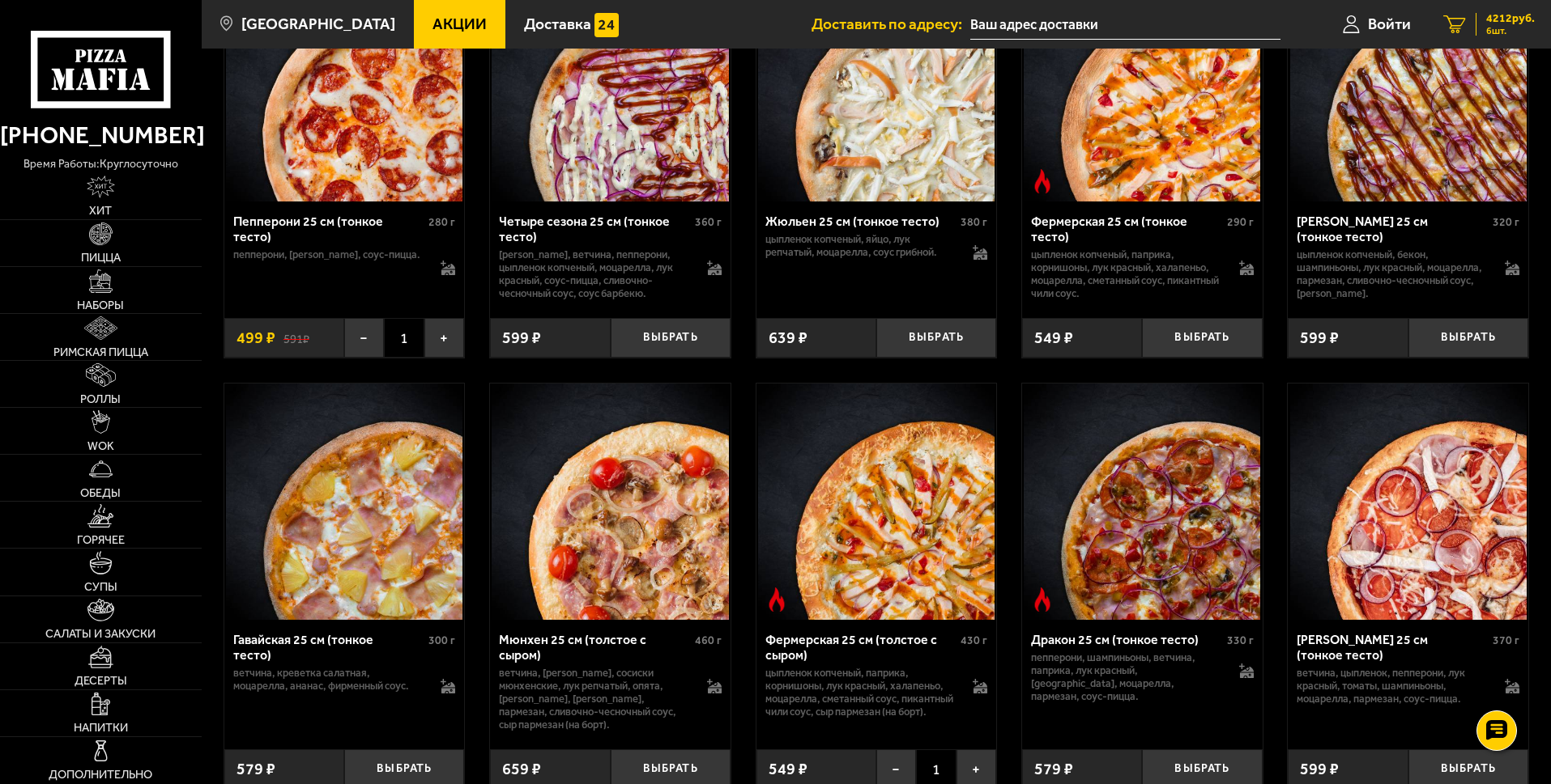
click at [1500, 20] on span "4212 руб." at bounding box center [1509, 18] width 48 height 11
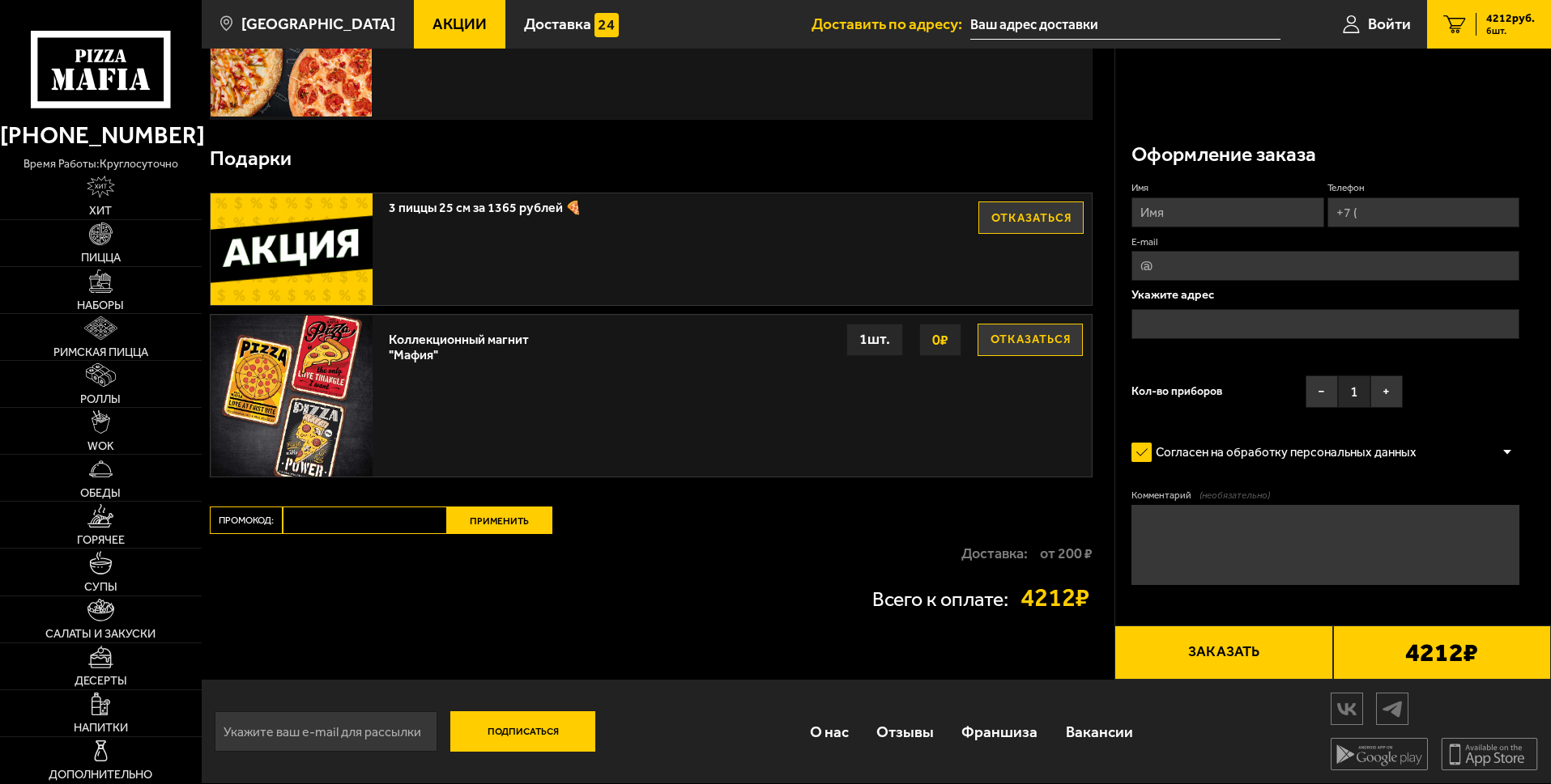
scroll to position [1222, 0]
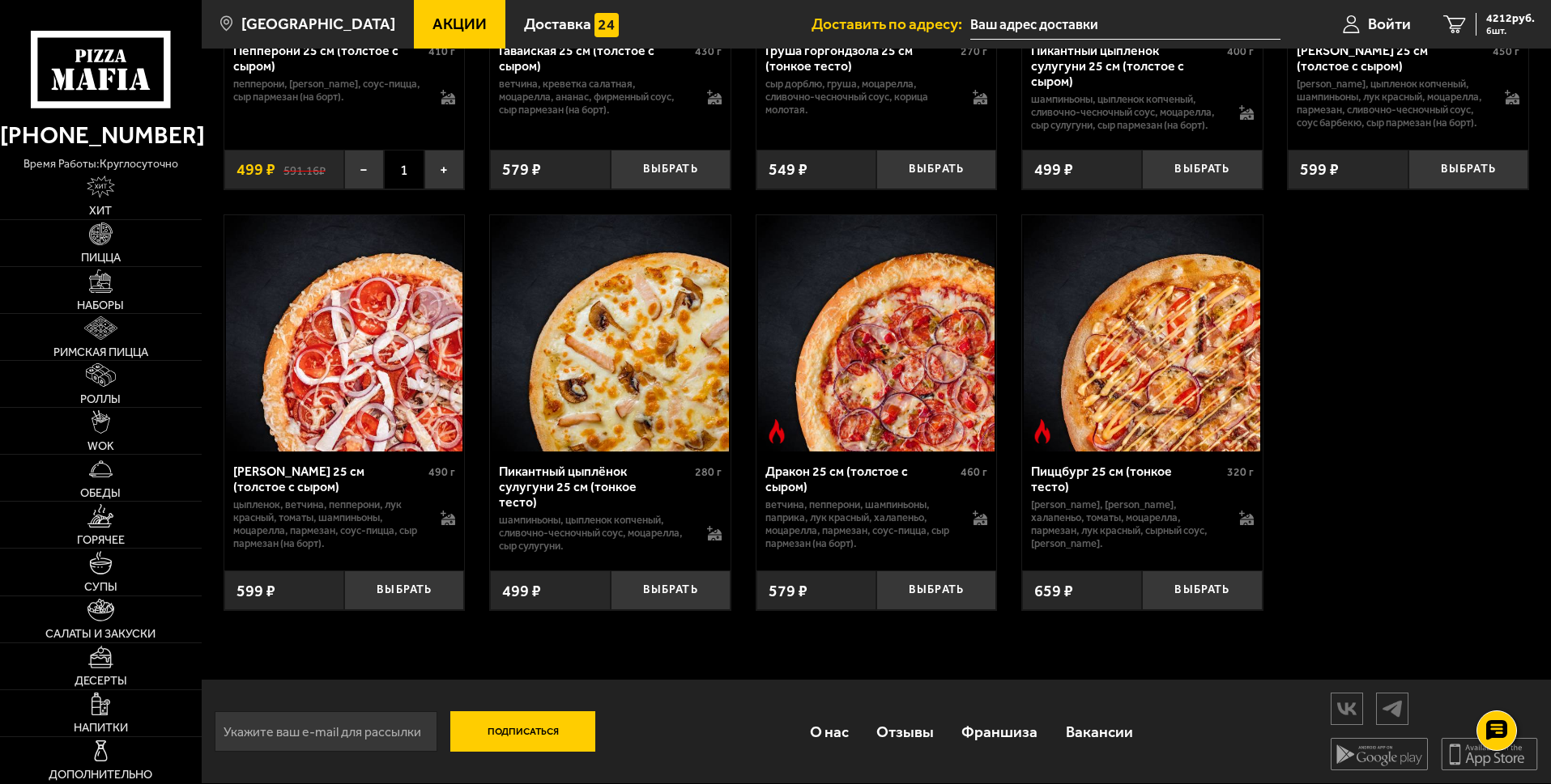
scroll to position [3908, 0]
click at [1503, 18] on span "4212 руб." at bounding box center [1509, 18] width 48 height 11
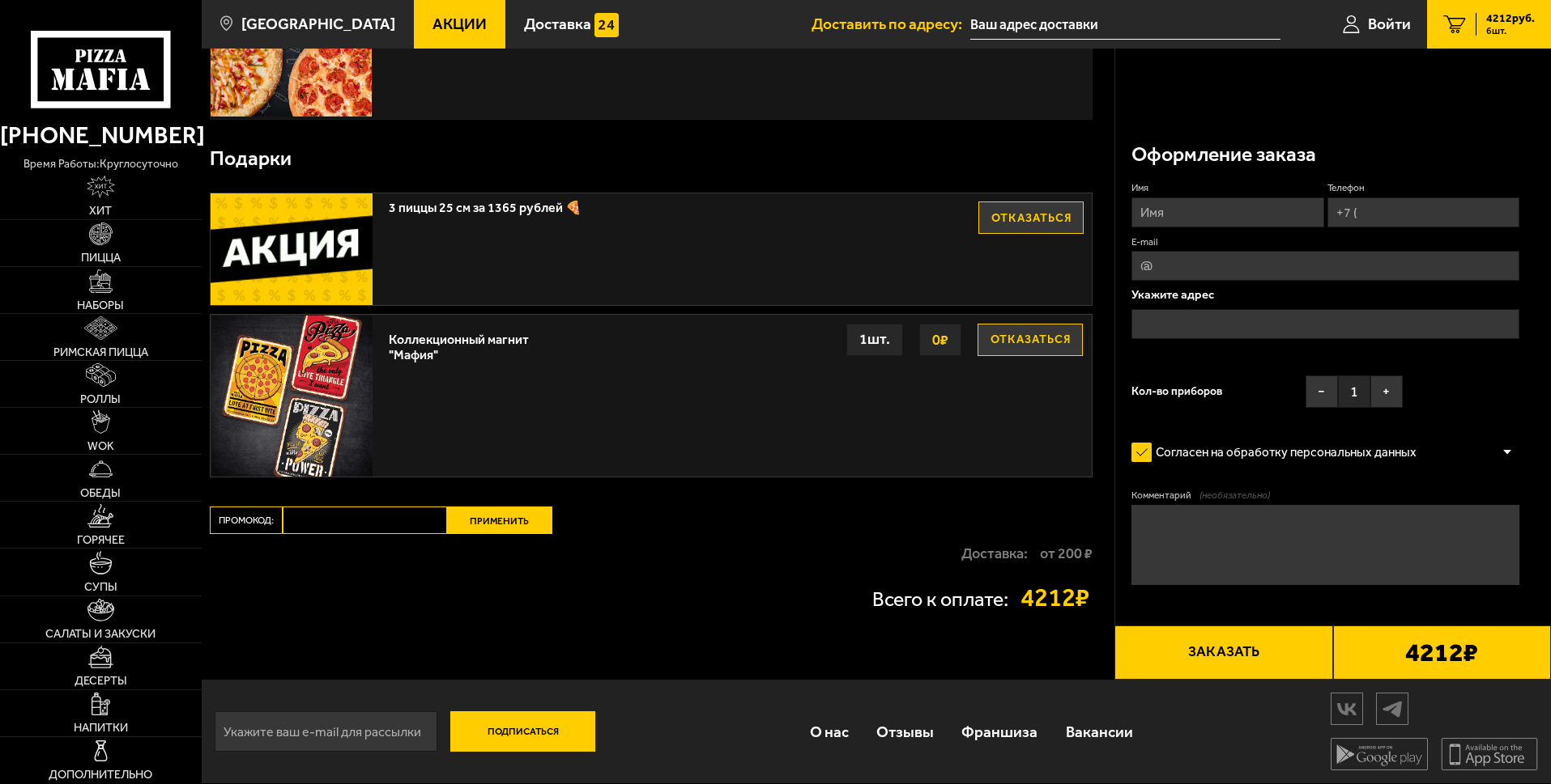
scroll to position [1222, 0]
click at [350, 506] on input "Промокод:" at bounding box center [365, 520] width 164 height 27
paste input "maf5050"
type input "maf5050"
click at [495, 506] on button "Применить" at bounding box center [500, 520] width 105 height 27
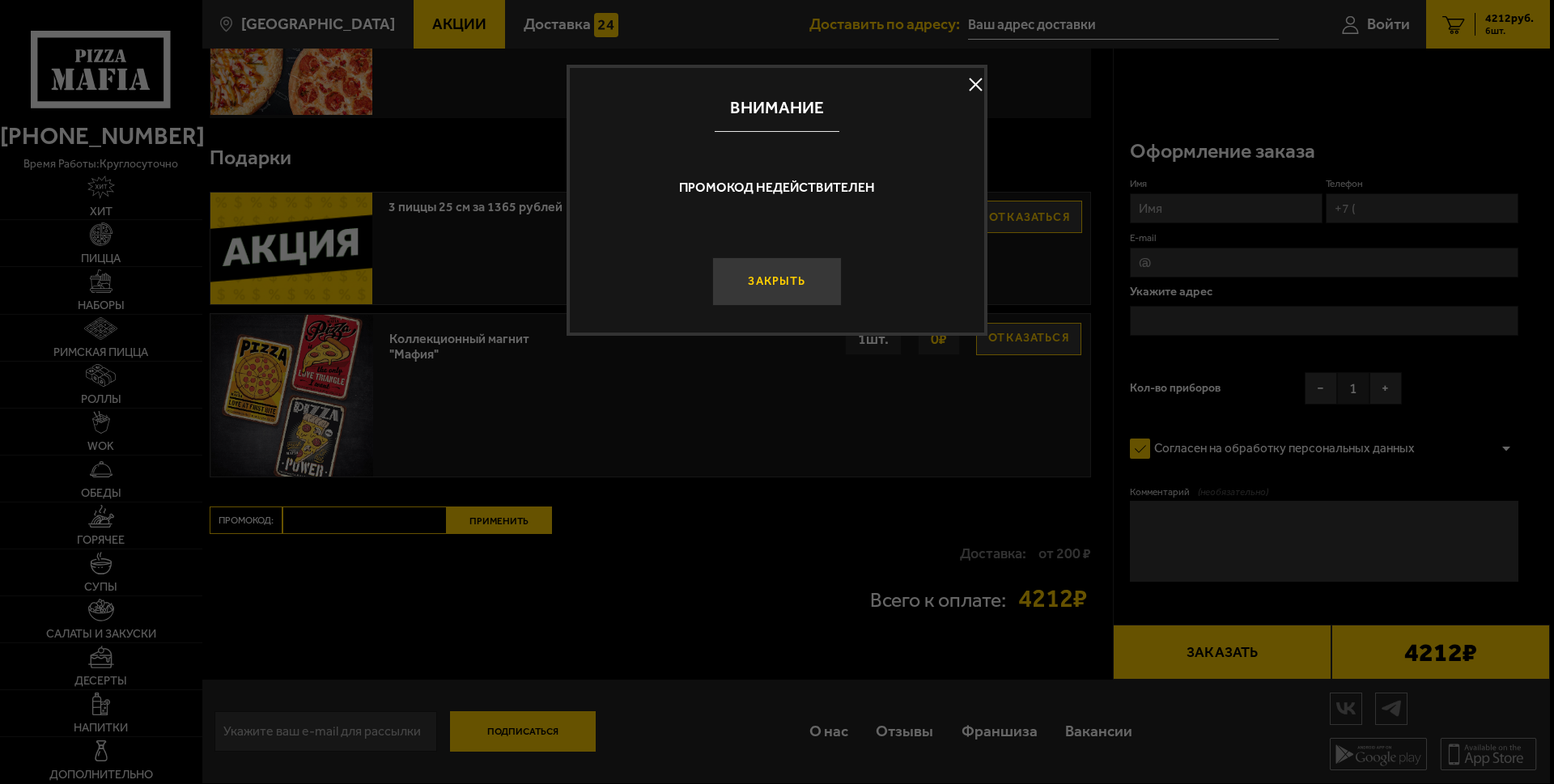
click at [798, 306] on button "Закрыть" at bounding box center [777, 281] width 129 height 48
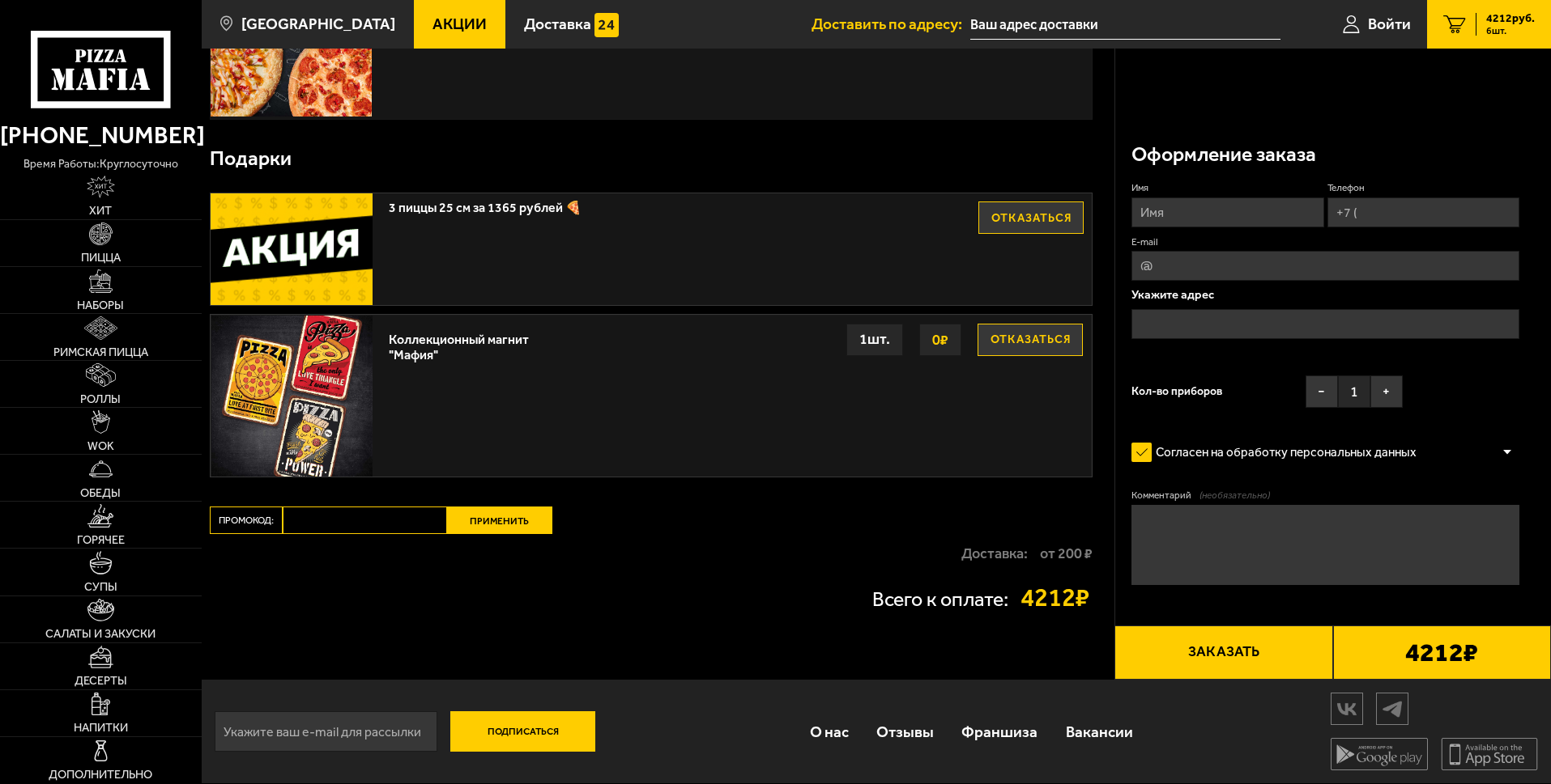
click at [305, 506] on input "Промокод:" at bounding box center [365, 520] width 164 height 27
paste input "maf5050"
type input "maf5050"
click at [500, 506] on button "Применить" at bounding box center [500, 520] width 105 height 27
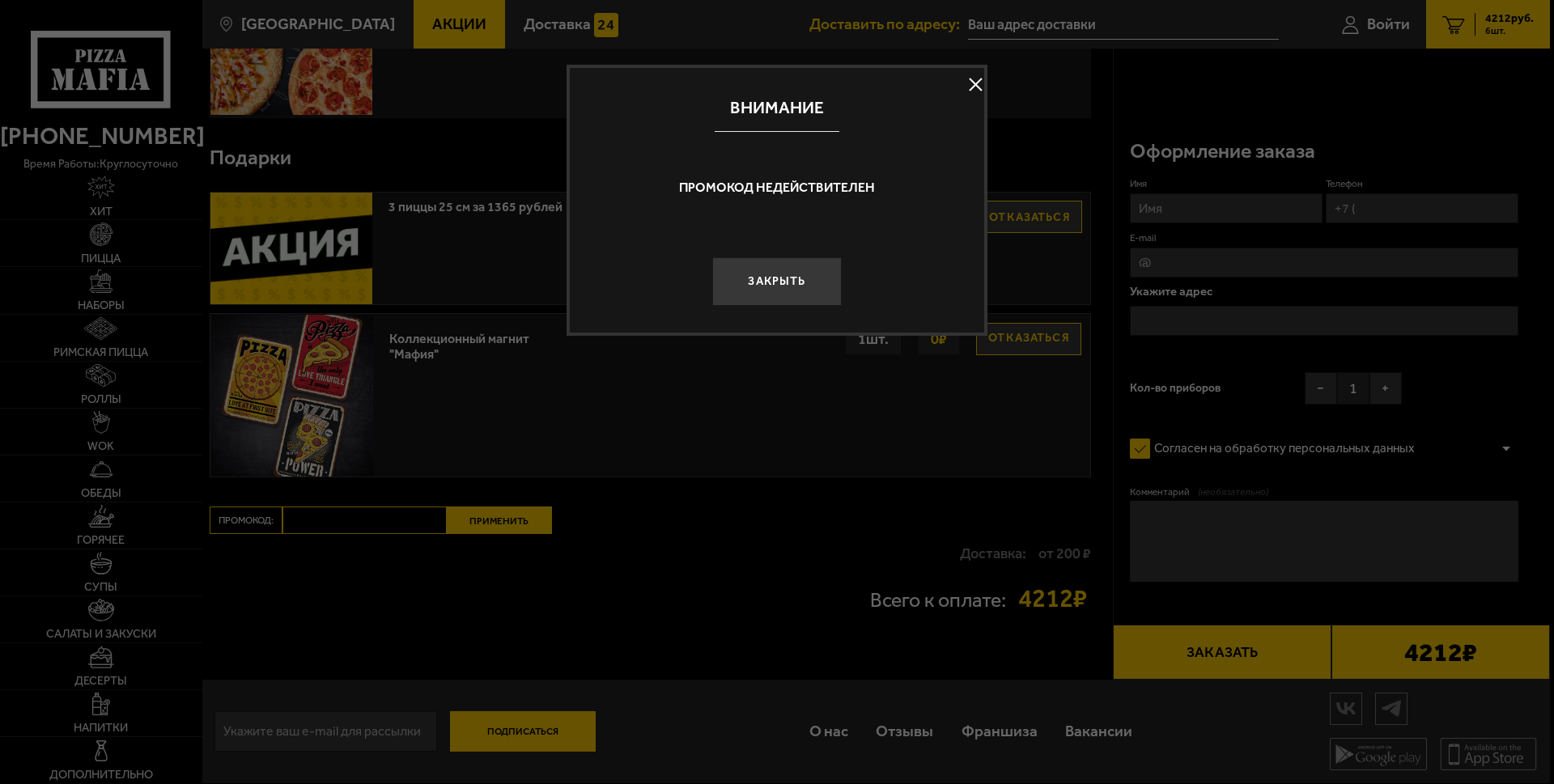
click at [984, 83] on button at bounding box center [975, 85] width 25 height 25
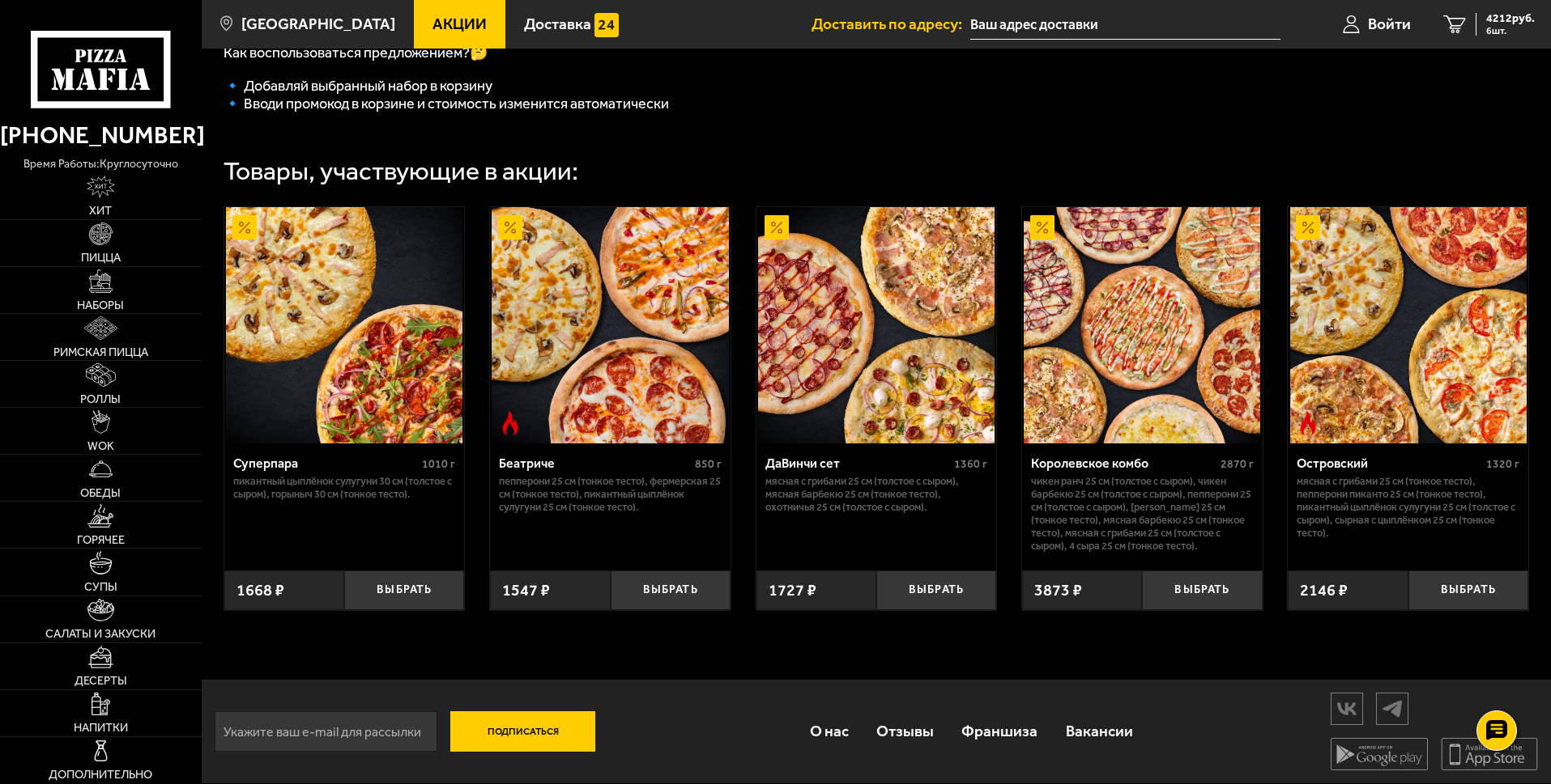
scroll to position [589, 0]
click at [1102, 443] on img at bounding box center [1141, 325] width 236 height 236
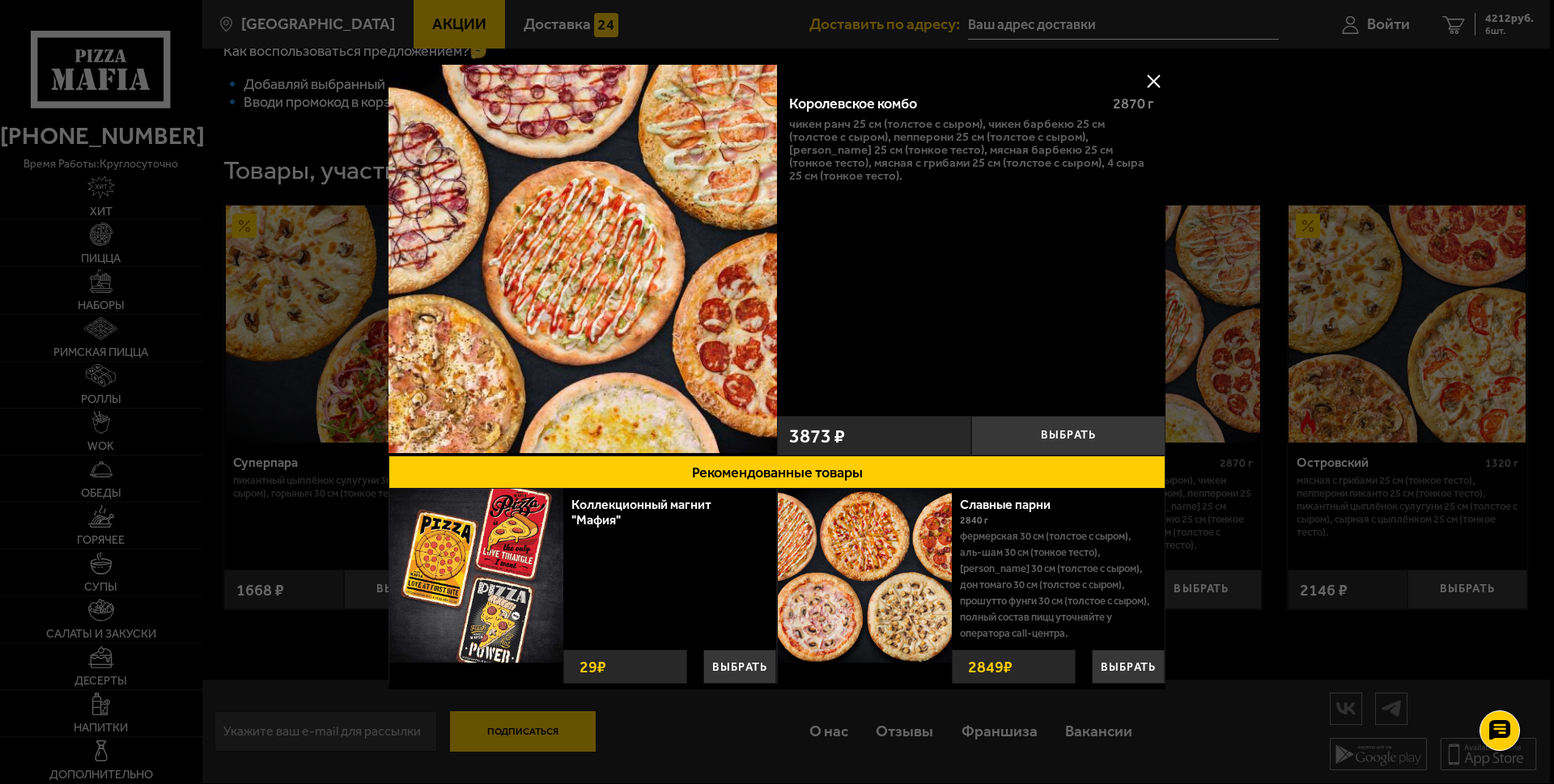
click at [1144, 78] on button at bounding box center [1154, 81] width 25 height 25
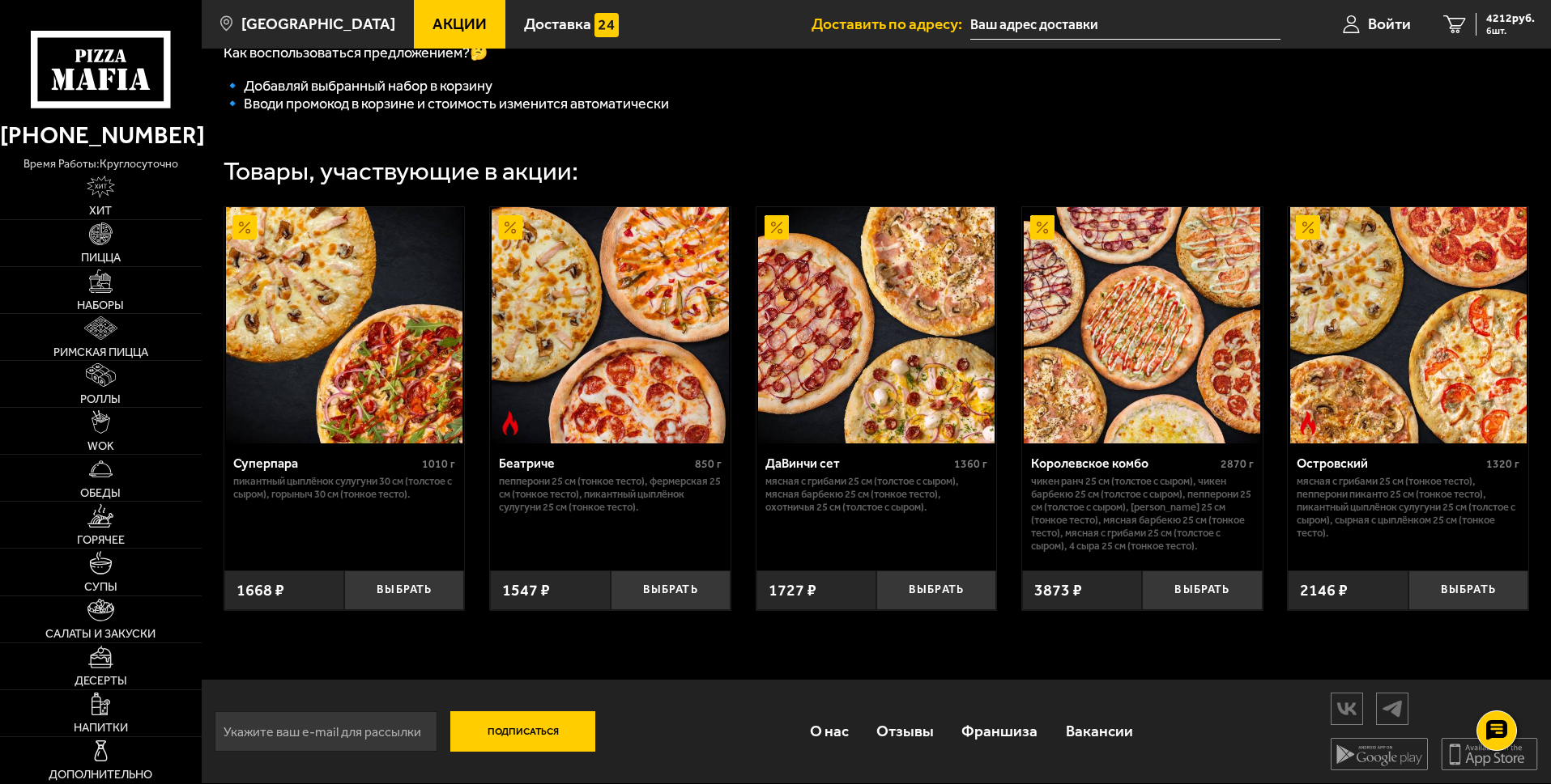
scroll to position [471, 0]
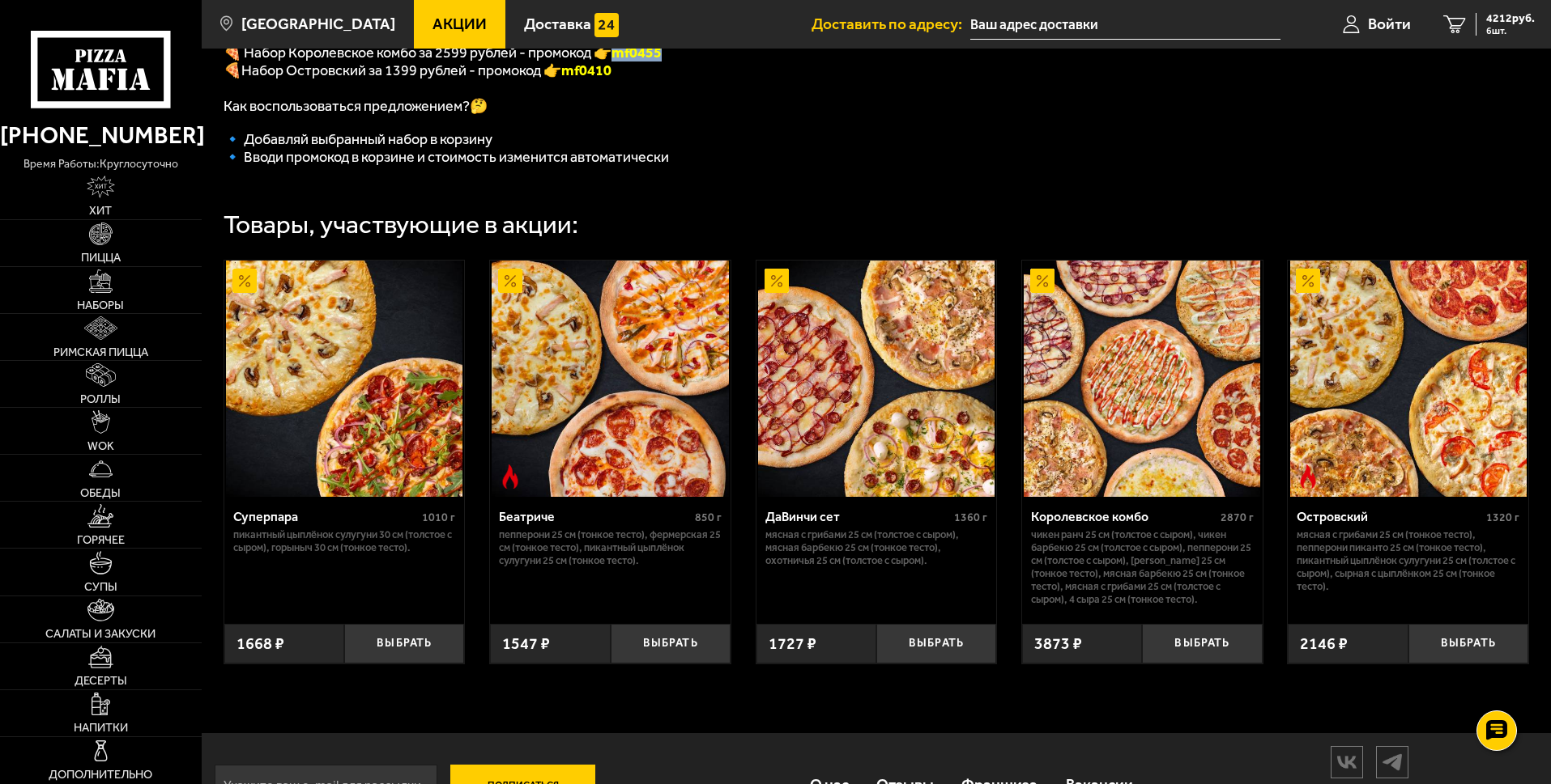
drag, startPoint x: 619, startPoint y: 215, endPoint x: 679, endPoint y: 212, distance: 60.1
click at [679, 61] on p "🍕 Набор Королевское комбо за 2599 рублей - промокод 👉 mf0455" at bounding box center [638, 52] width 829 height 18
copy span "mf0455"
click at [1081, 497] on img at bounding box center [1141, 379] width 236 height 236
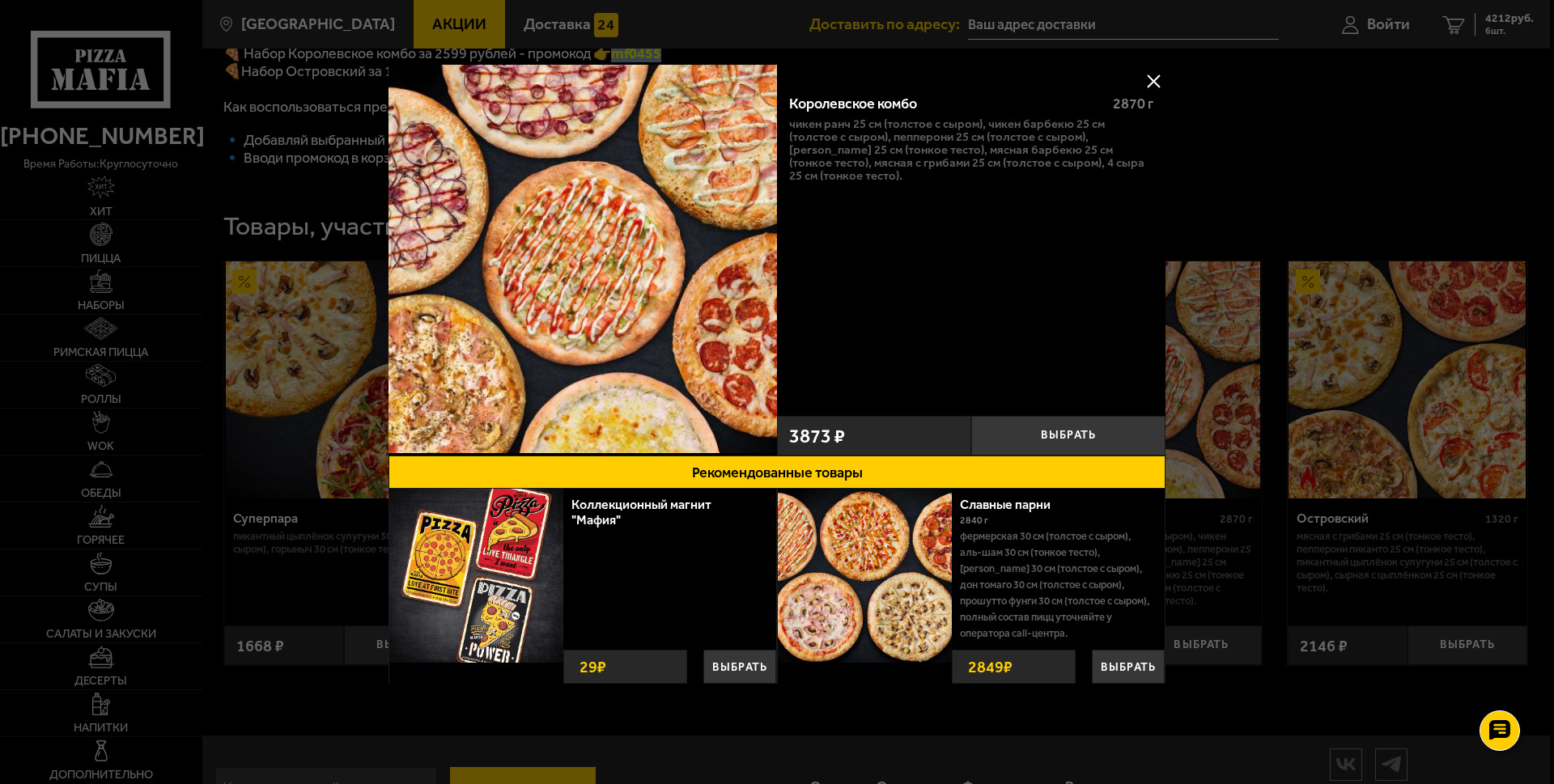
click at [1144, 80] on button at bounding box center [1154, 81] width 25 height 25
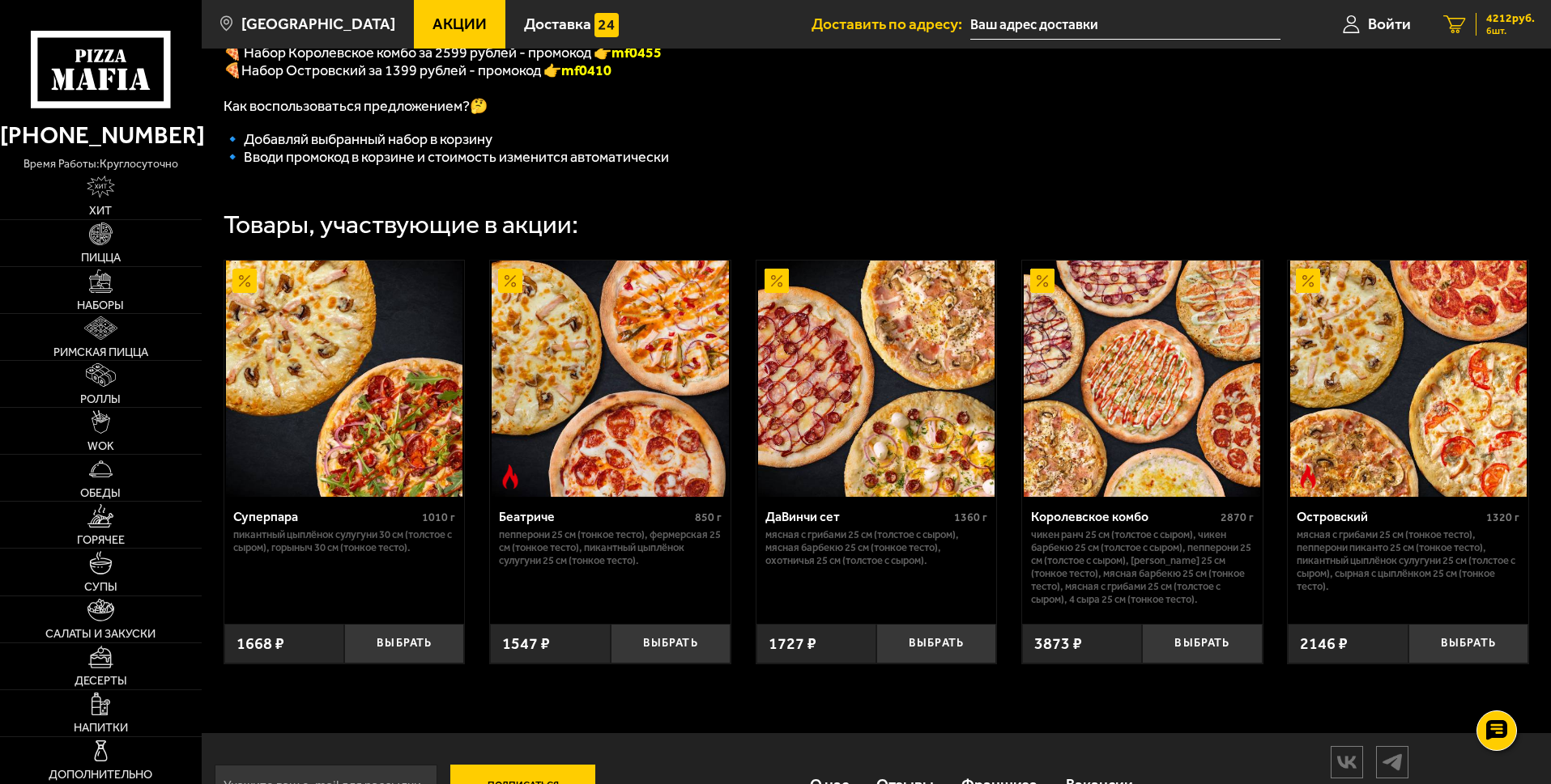
click at [1489, 18] on span "4212 руб." at bounding box center [1509, 18] width 48 height 11
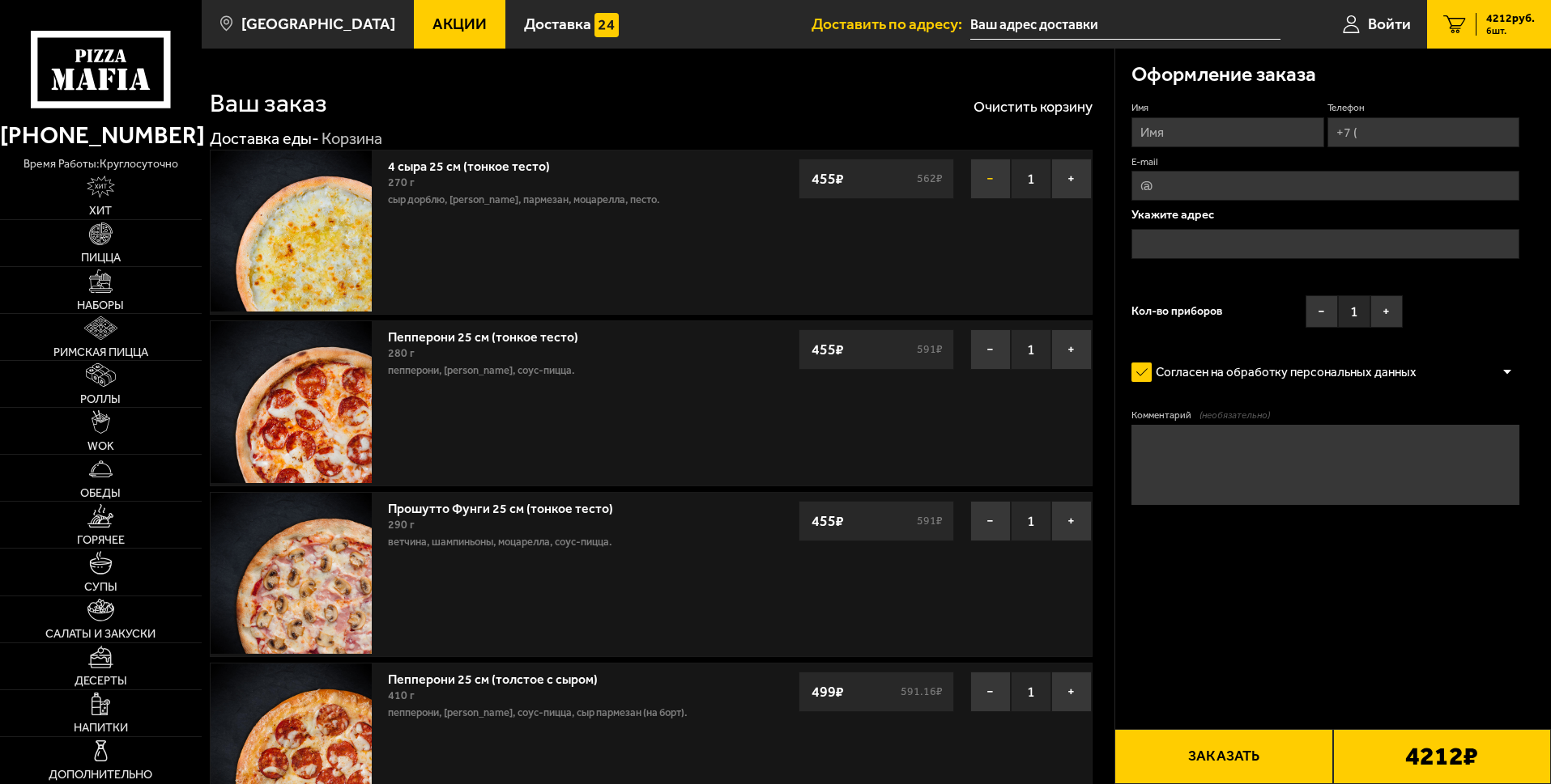
click at [988, 199] on button "−" at bounding box center [991, 179] width 41 height 41
click at [984, 501] on button "−" at bounding box center [991, 522] width 41 height 41
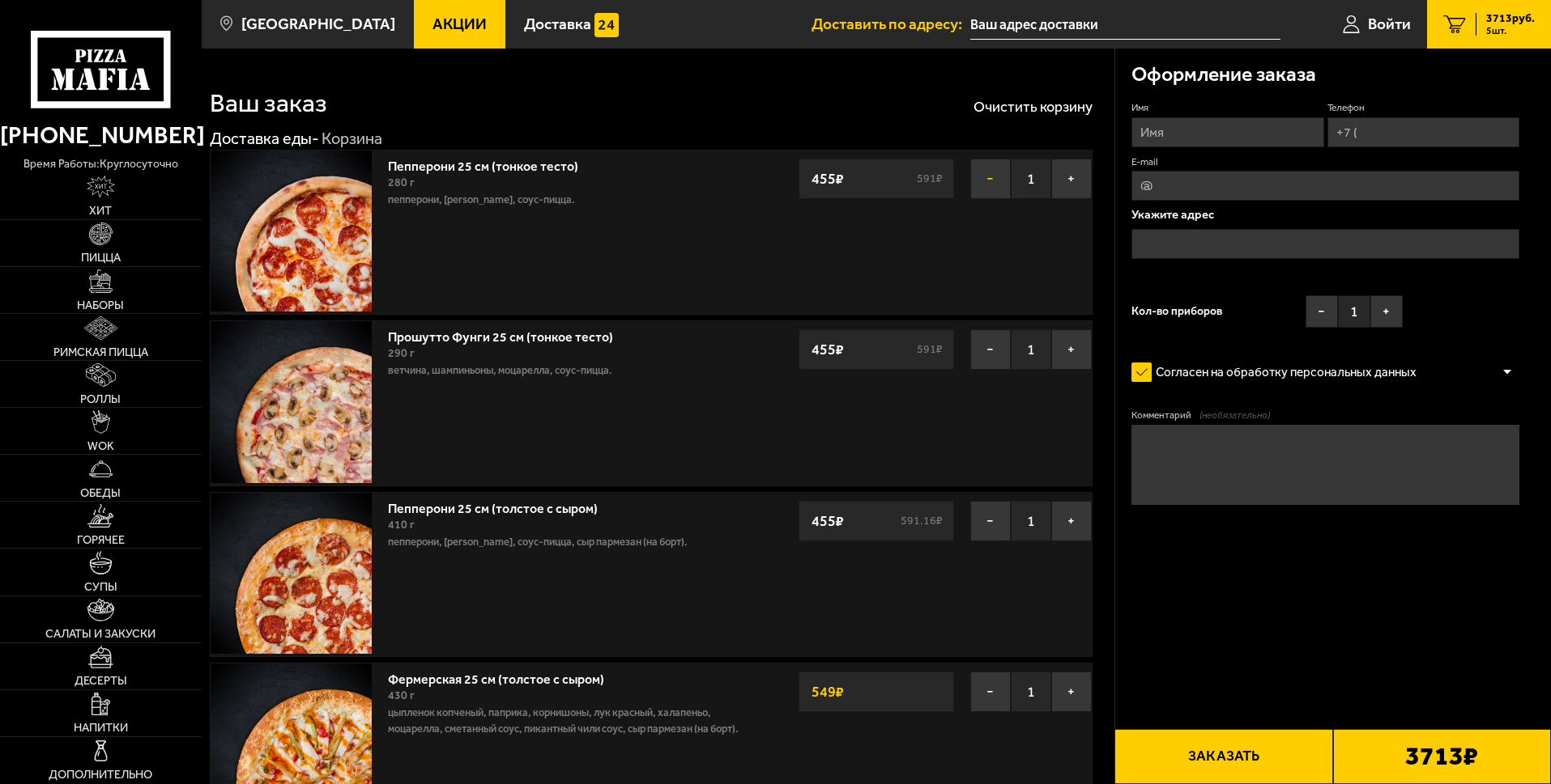
click at [990, 199] on button "−" at bounding box center [991, 179] width 41 height 41
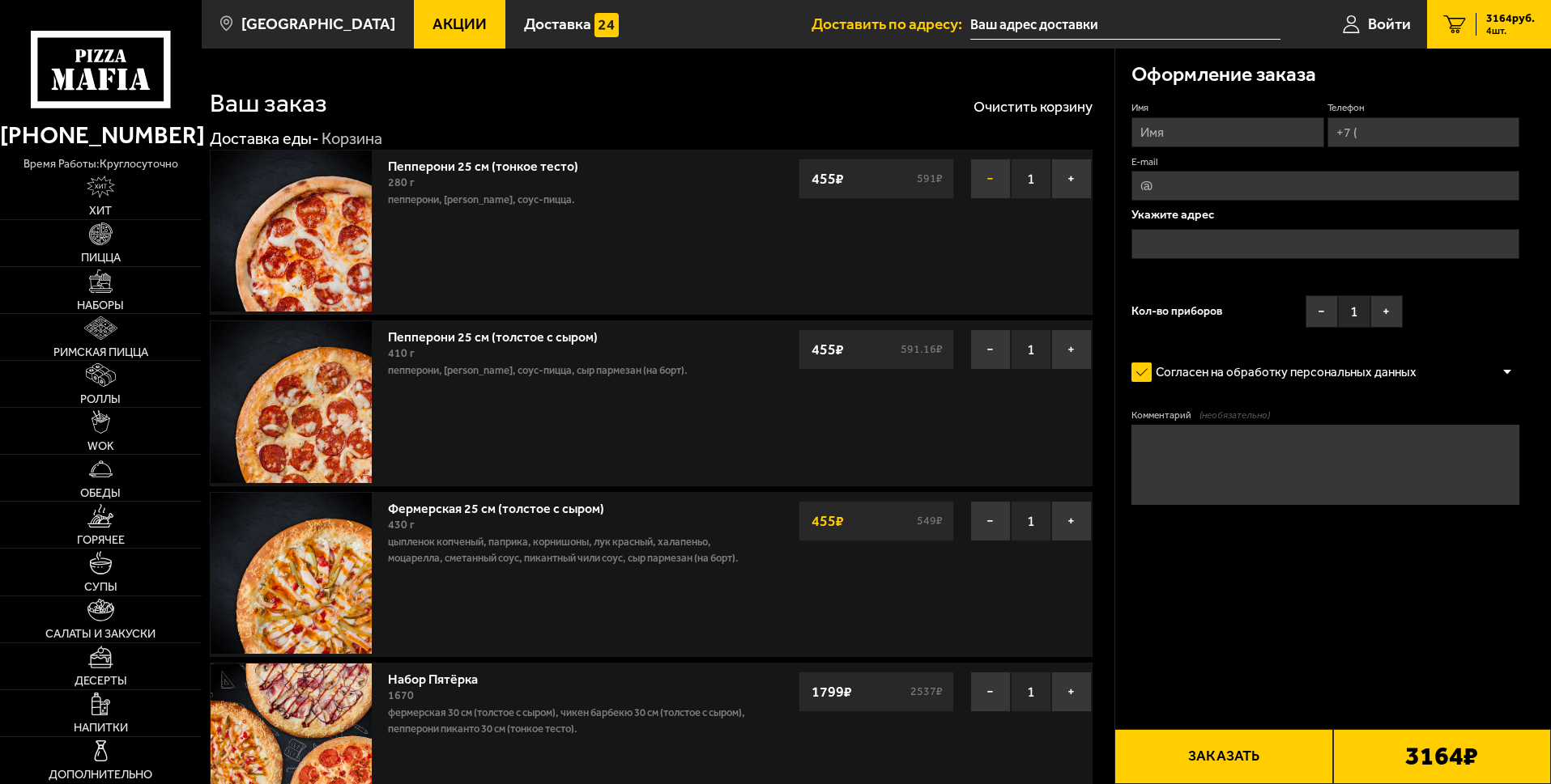
click at [990, 330] on button "−" at bounding box center [991, 350] width 41 height 41
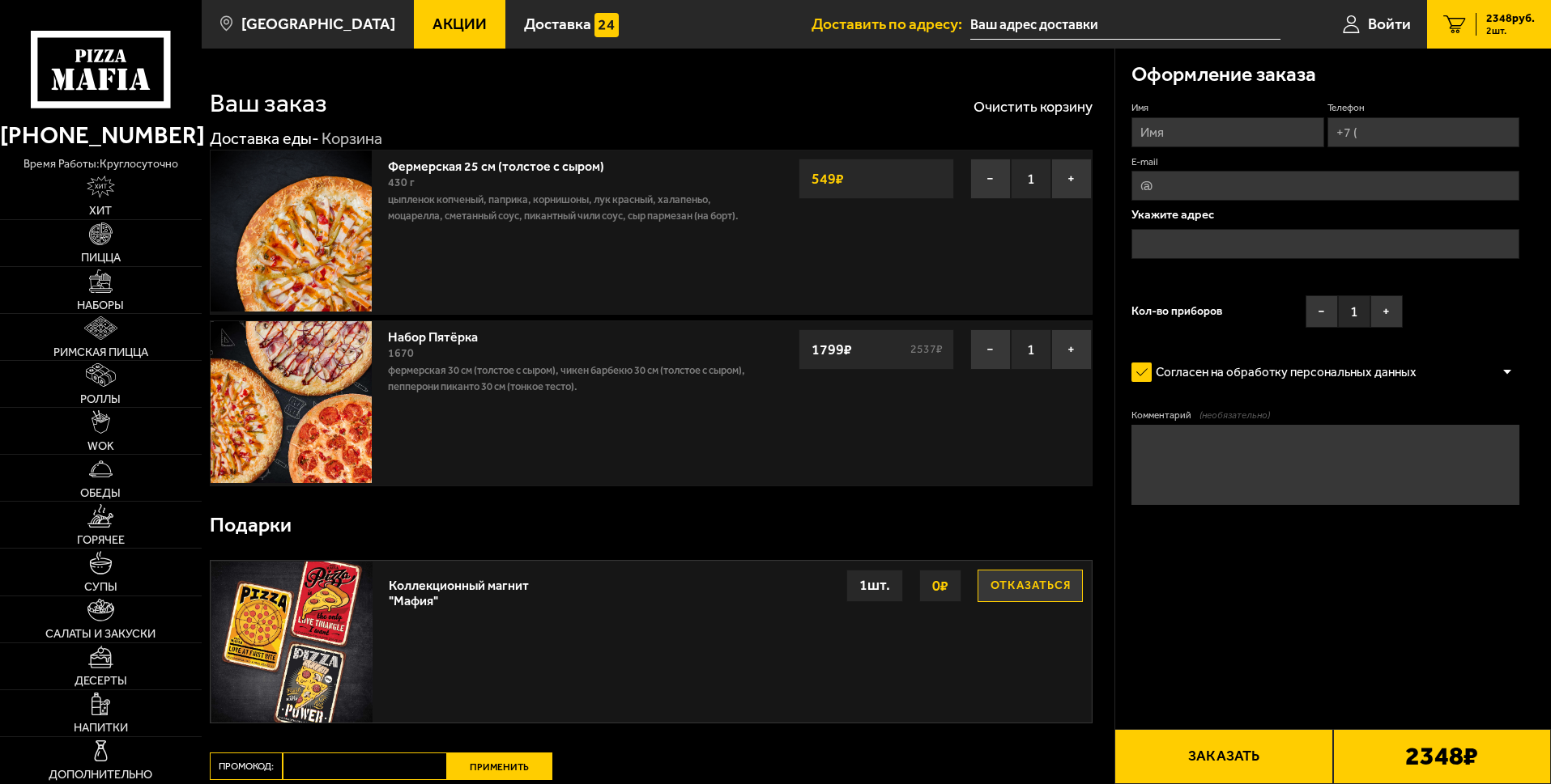
click at [990, 199] on button "−" at bounding box center [991, 179] width 41 height 41
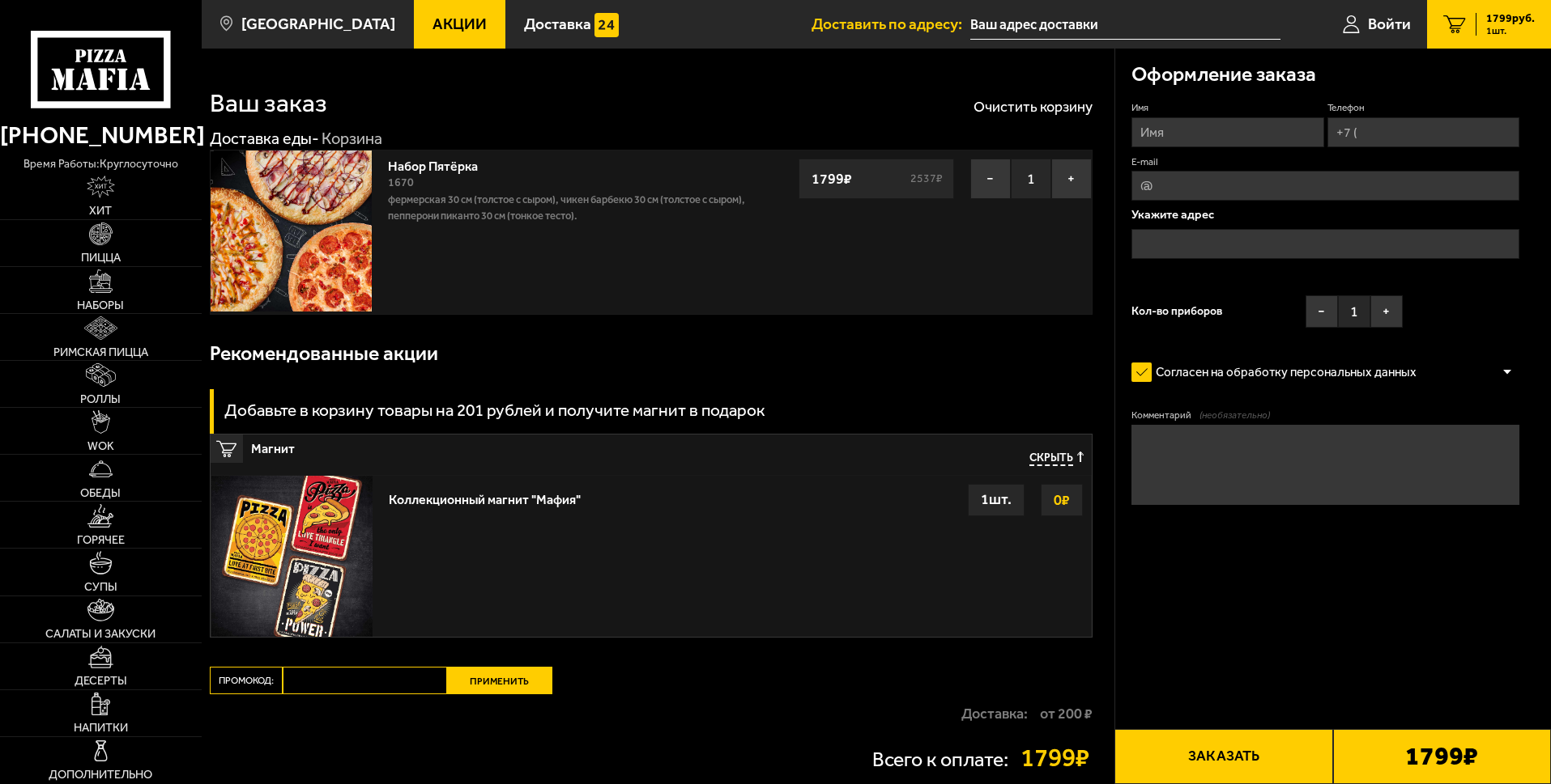
click at [990, 199] on button "−" at bounding box center [991, 179] width 41 height 41
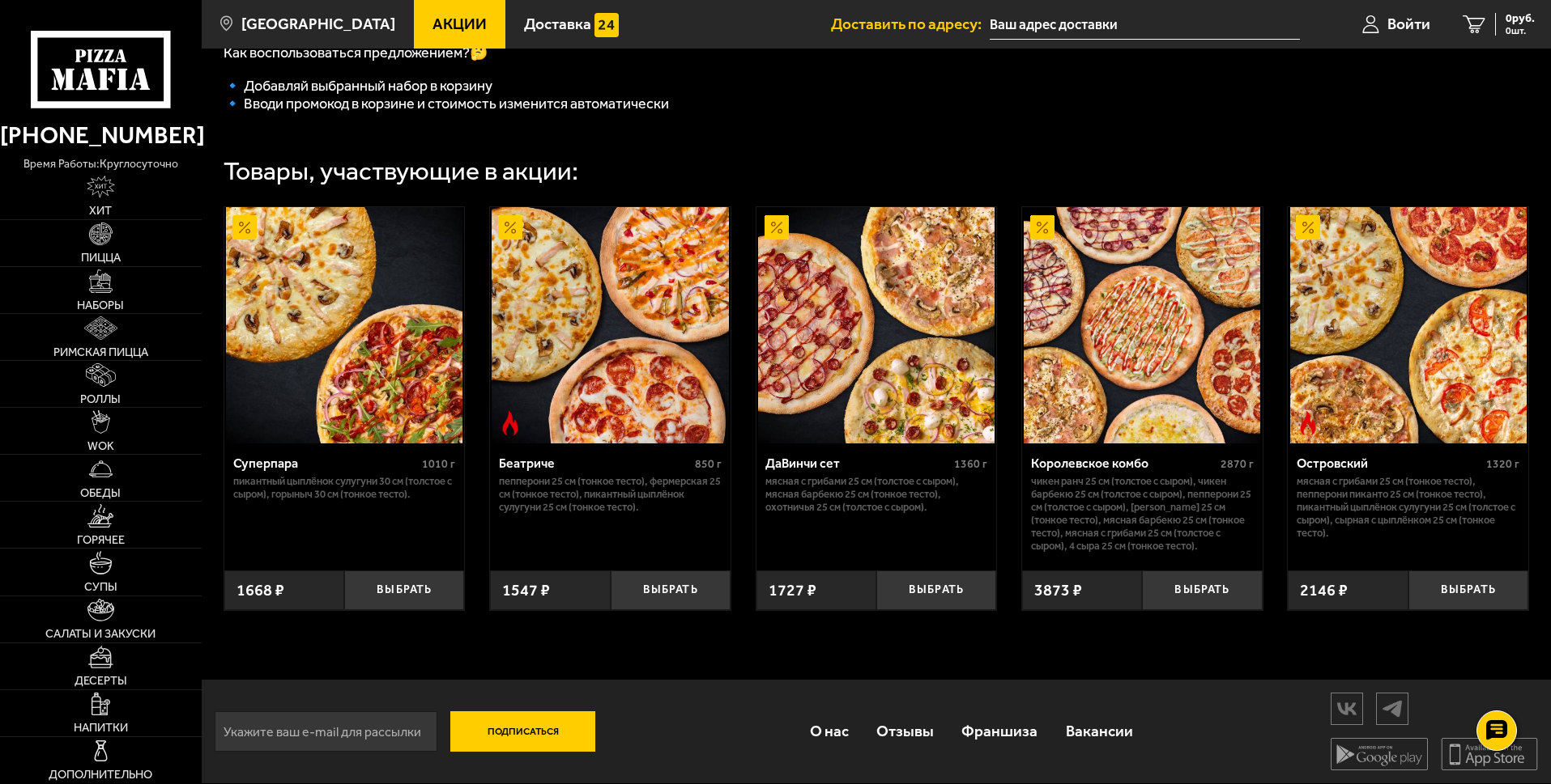
scroll to position [719, 0]
click at [1195, 610] on button "Выбрать" at bounding box center [1202, 590] width 120 height 40
click at [1491, 16] on span "3873 руб." at bounding box center [1509, 18] width 48 height 11
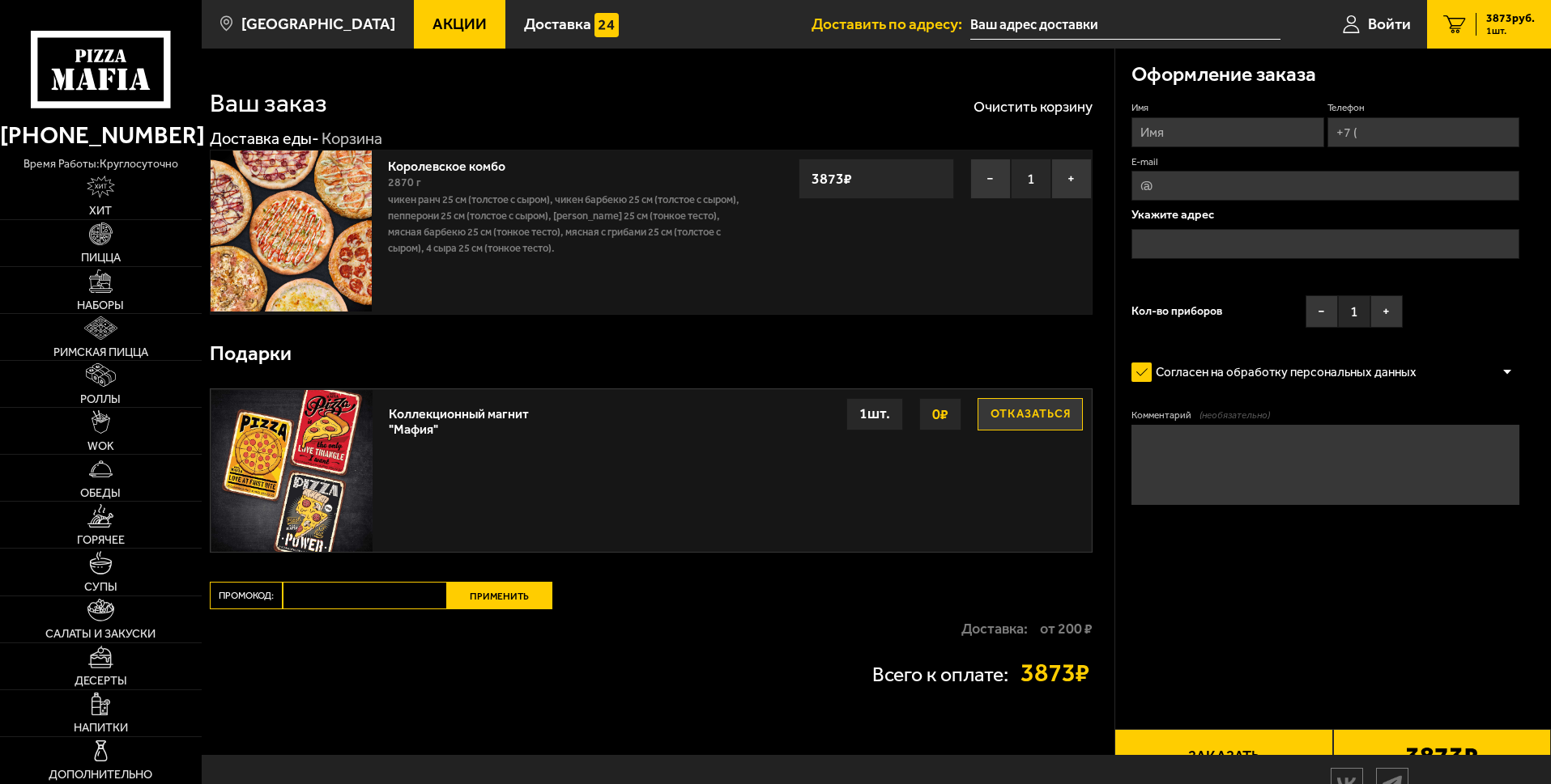
click at [337, 609] on input "Промокод:" at bounding box center [365, 595] width 164 height 27
paste input "mf0455"
type input "mf0455"
click at [487, 609] on button "Применить" at bounding box center [500, 595] width 105 height 27
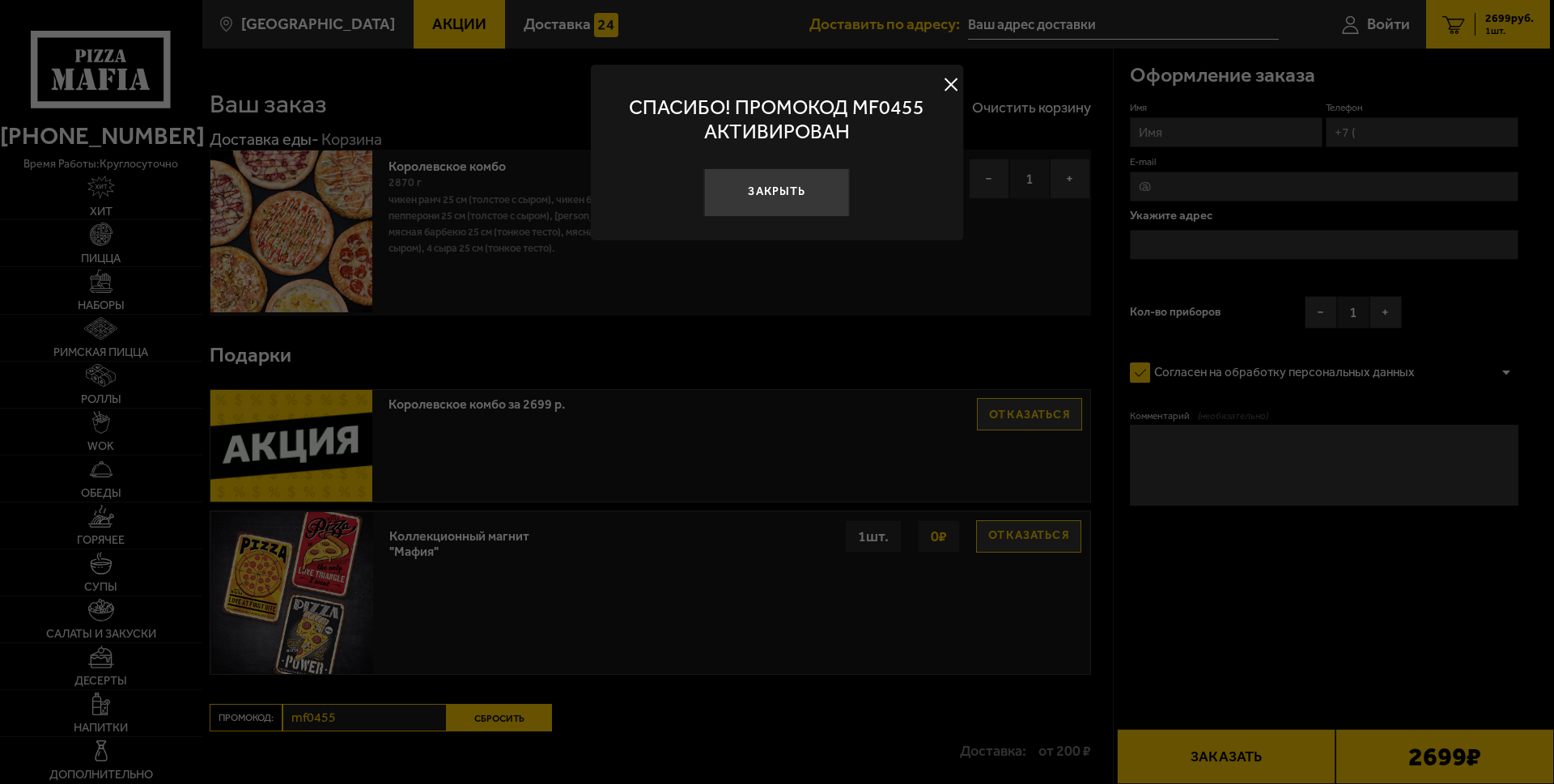
click at [699, 341] on div at bounding box center [777, 392] width 1554 height 784
